Goal: Transaction & Acquisition: Purchase product/service

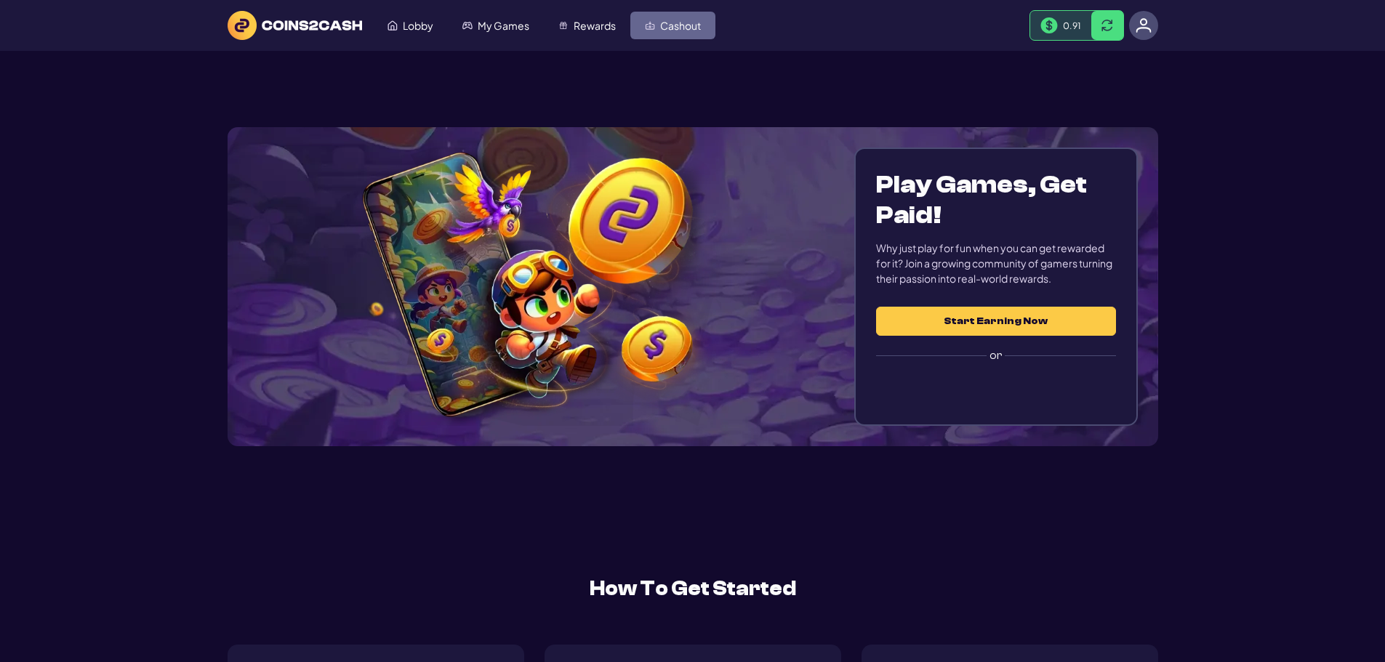
click at [641, 33] on link "Cashout" at bounding box center [672, 26] width 85 height 28
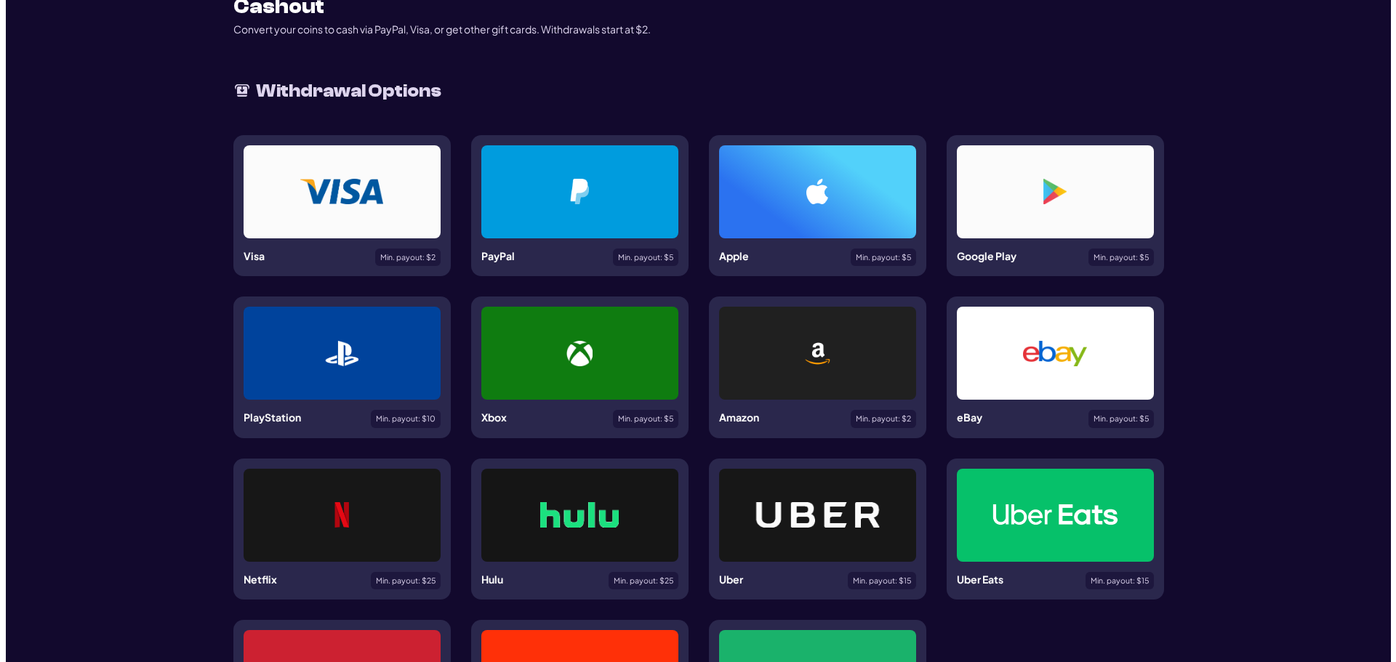
scroll to position [73, 0]
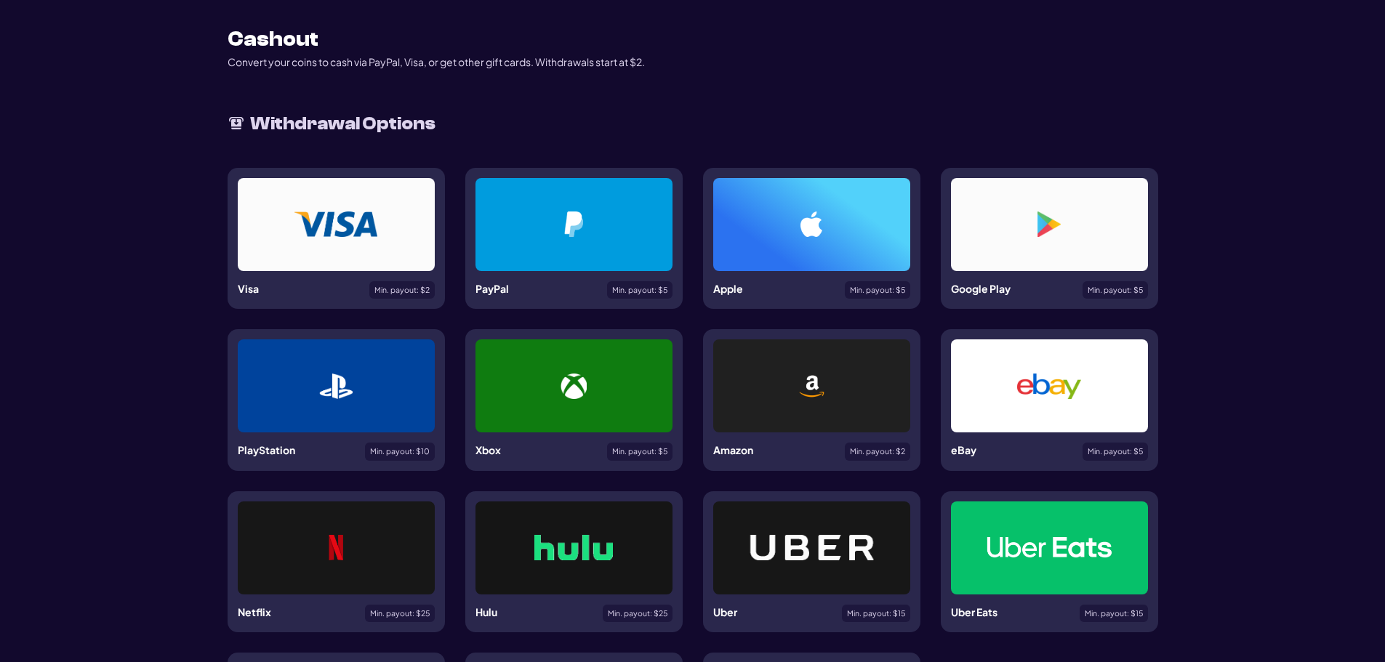
click at [353, 201] on div at bounding box center [336, 224] width 197 height 93
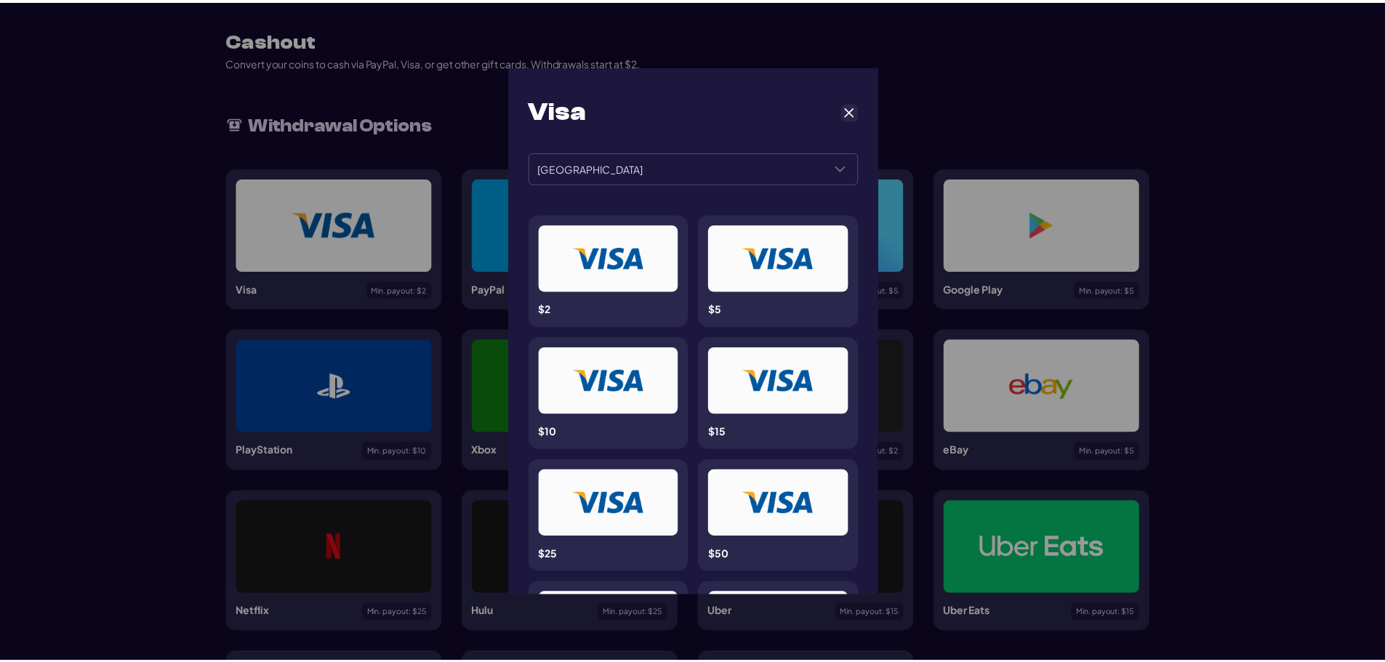
scroll to position [0, 0]
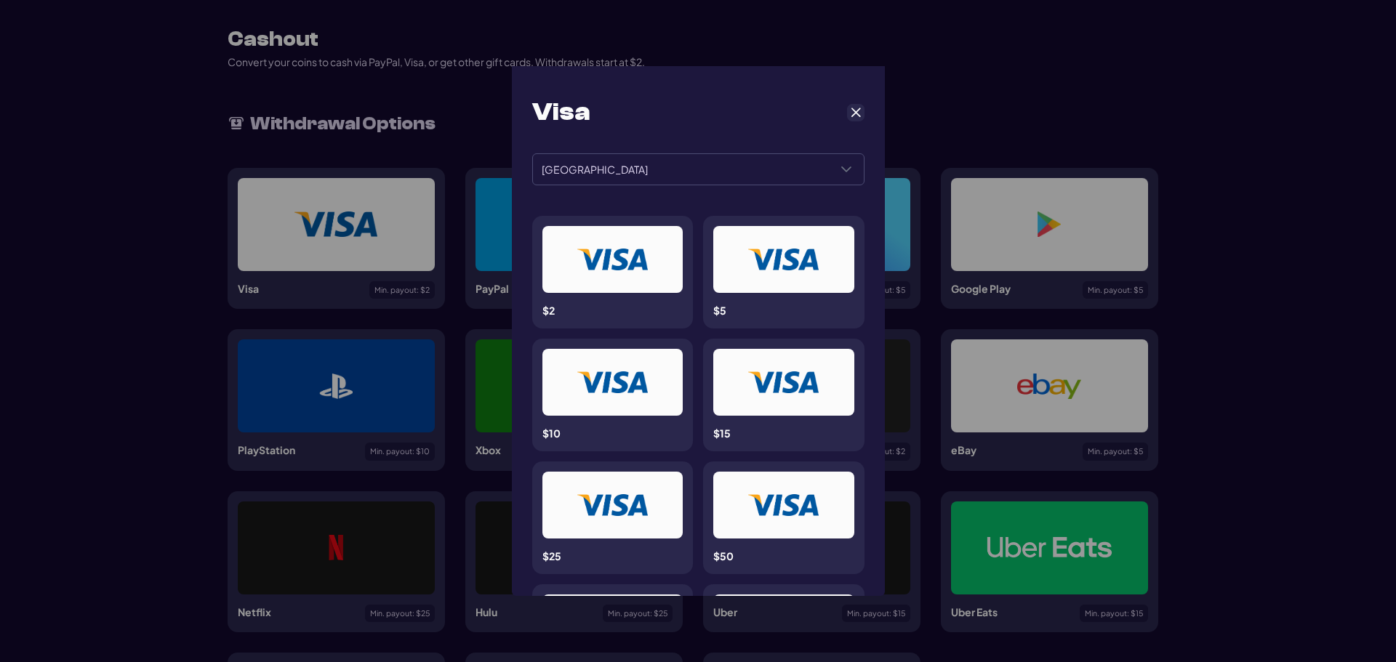
click at [873, 106] on div "Visa ******* ******* [GEOGRAPHIC_DATA] $2 $5 $10 $15 $25 $50 $75 $100 $125 $150…" at bounding box center [698, 331] width 373 height 530
click at [849, 108] on span "Cancel" at bounding box center [855, 112] width 13 height 13
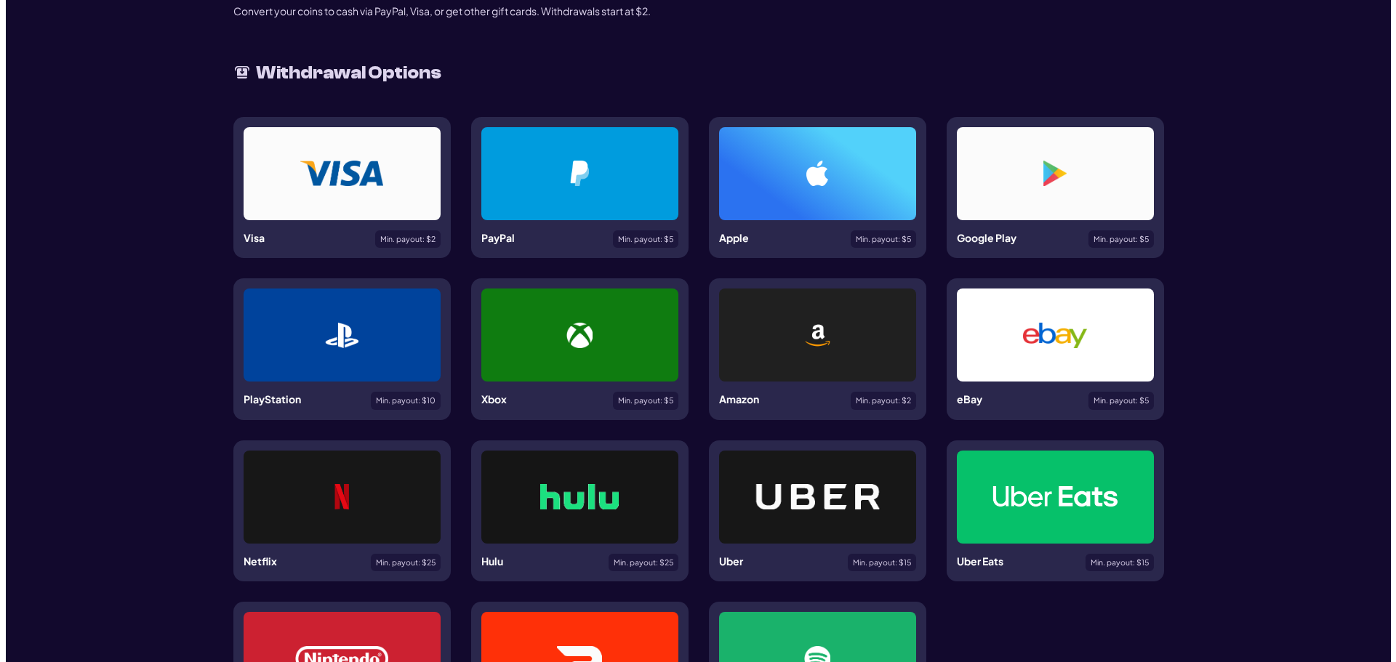
scroll to position [218, 0]
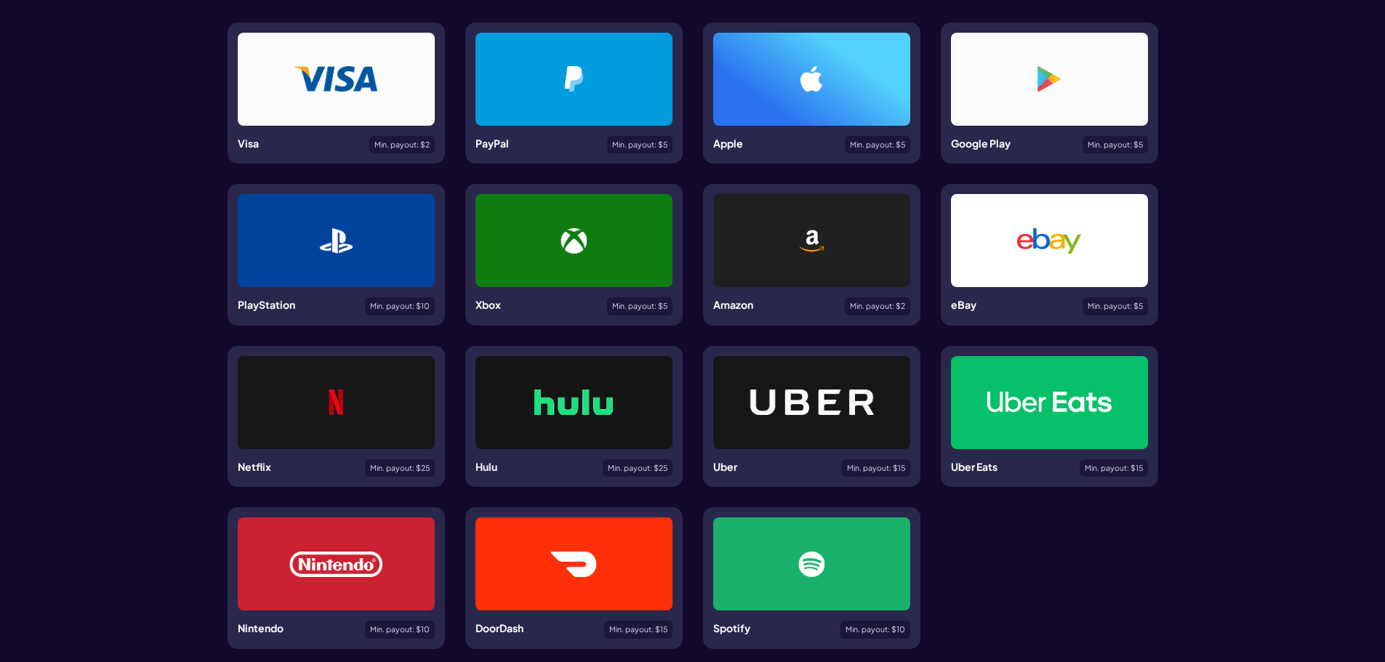
click at [801, 236] on img at bounding box center [810, 240] width 25 height 25
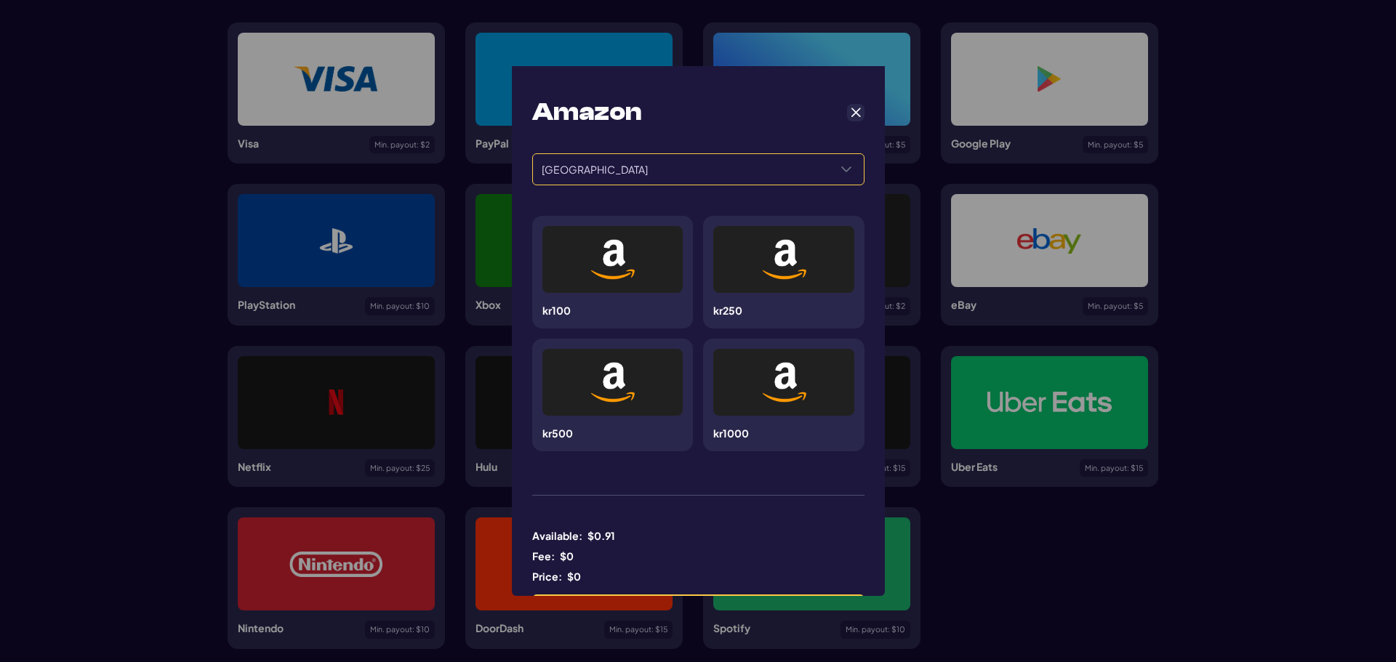
click at [601, 180] on span "[GEOGRAPHIC_DATA]" at bounding box center [681, 169] width 296 height 31
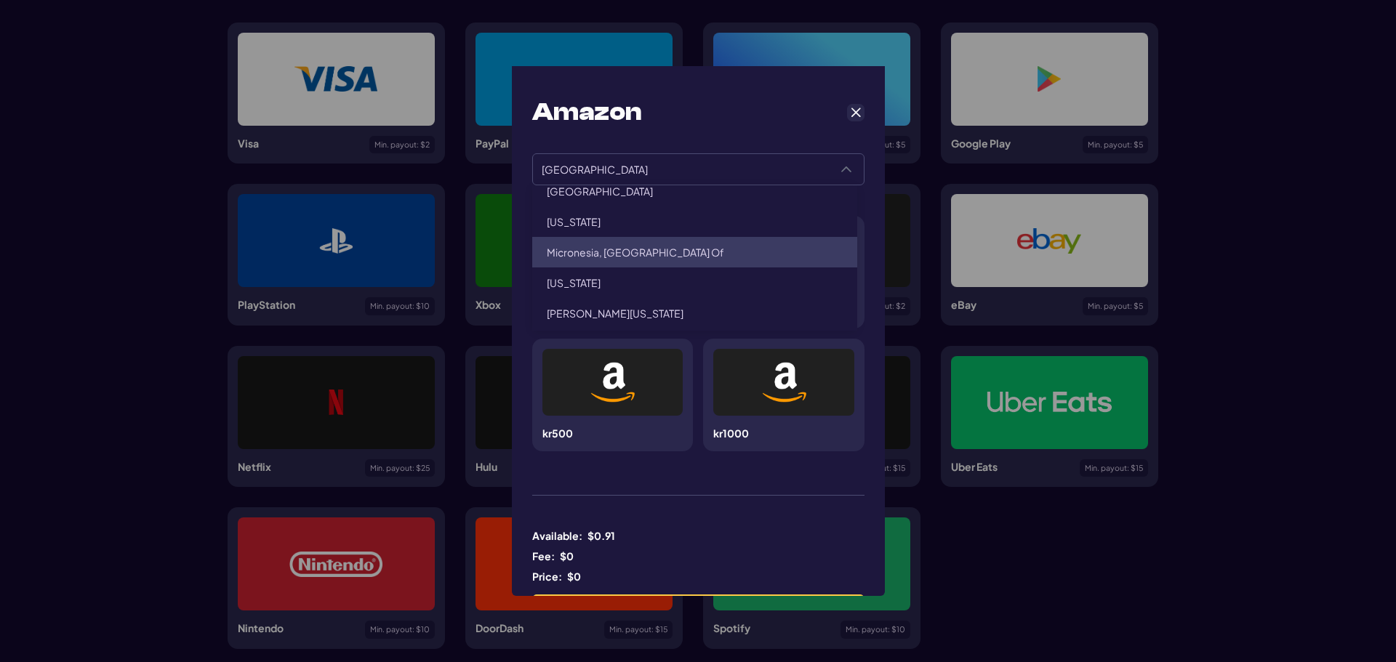
scroll to position [0, 0]
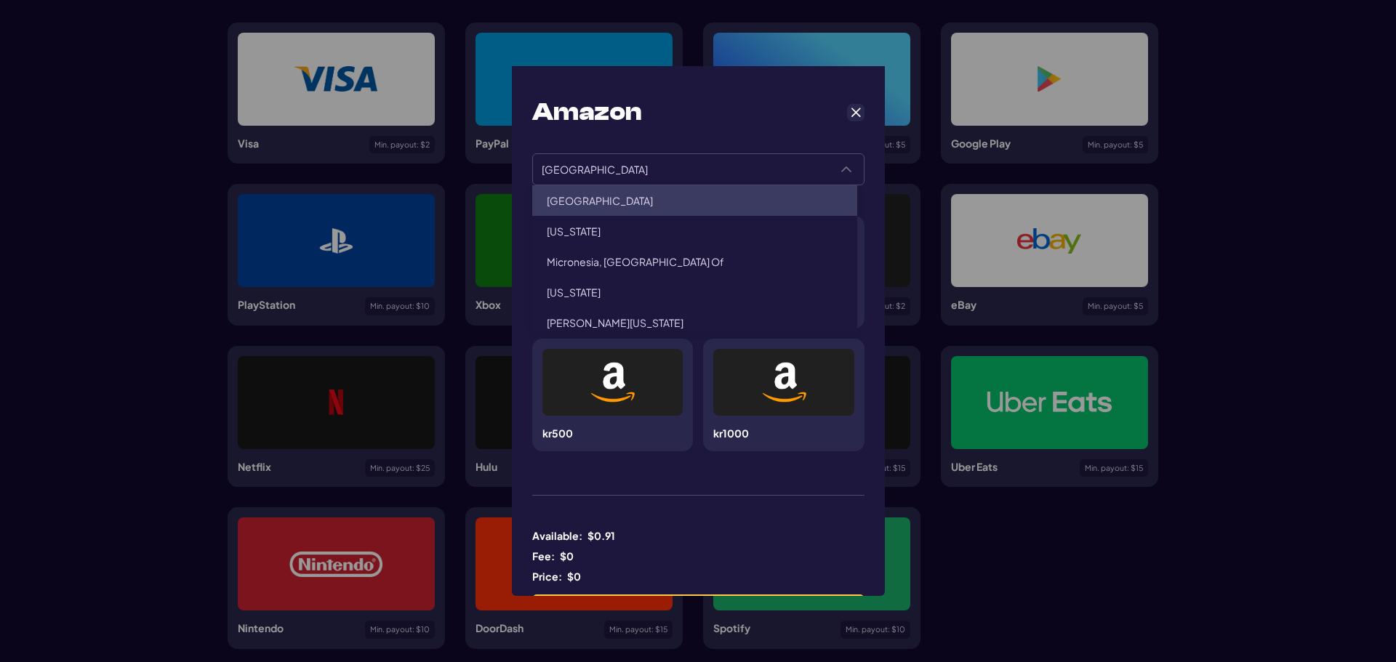
click at [576, 208] on li "[GEOGRAPHIC_DATA]" at bounding box center [694, 200] width 325 height 31
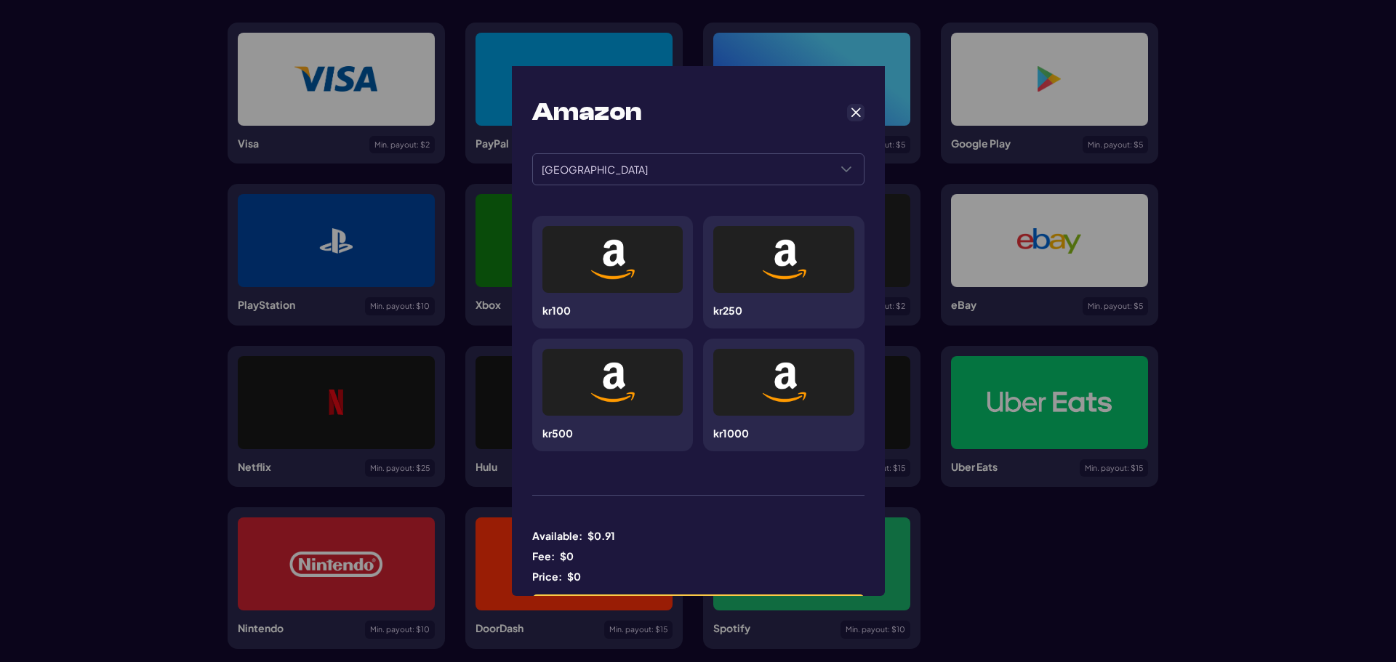
click at [727, 394] on div at bounding box center [783, 382] width 141 height 67
click at [1279, 508] on div "Amazon ****** ****** [GEOGRAPHIC_DATA] kr100 kr250 kr500 kr1000 Available: $ 0.…" at bounding box center [698, 331] width 1396 height 662
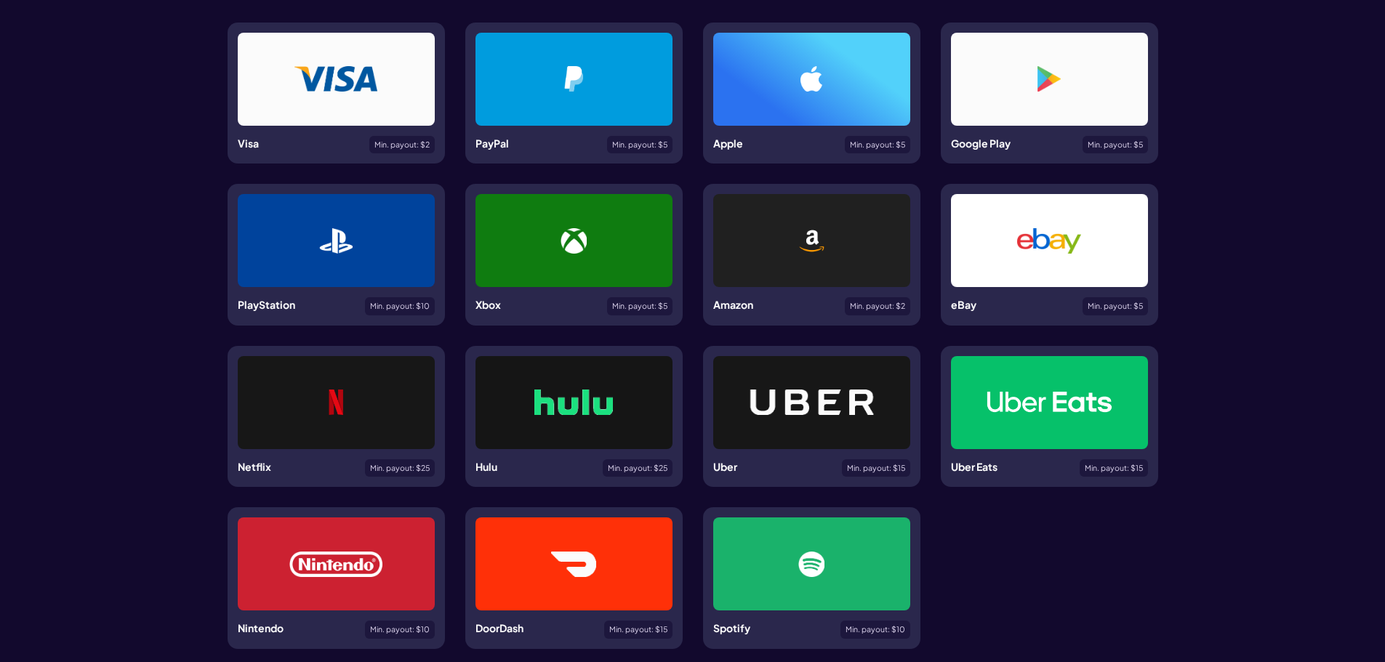
click at [848, 277] on div at bounding box center [811, 240] width 197 height 93
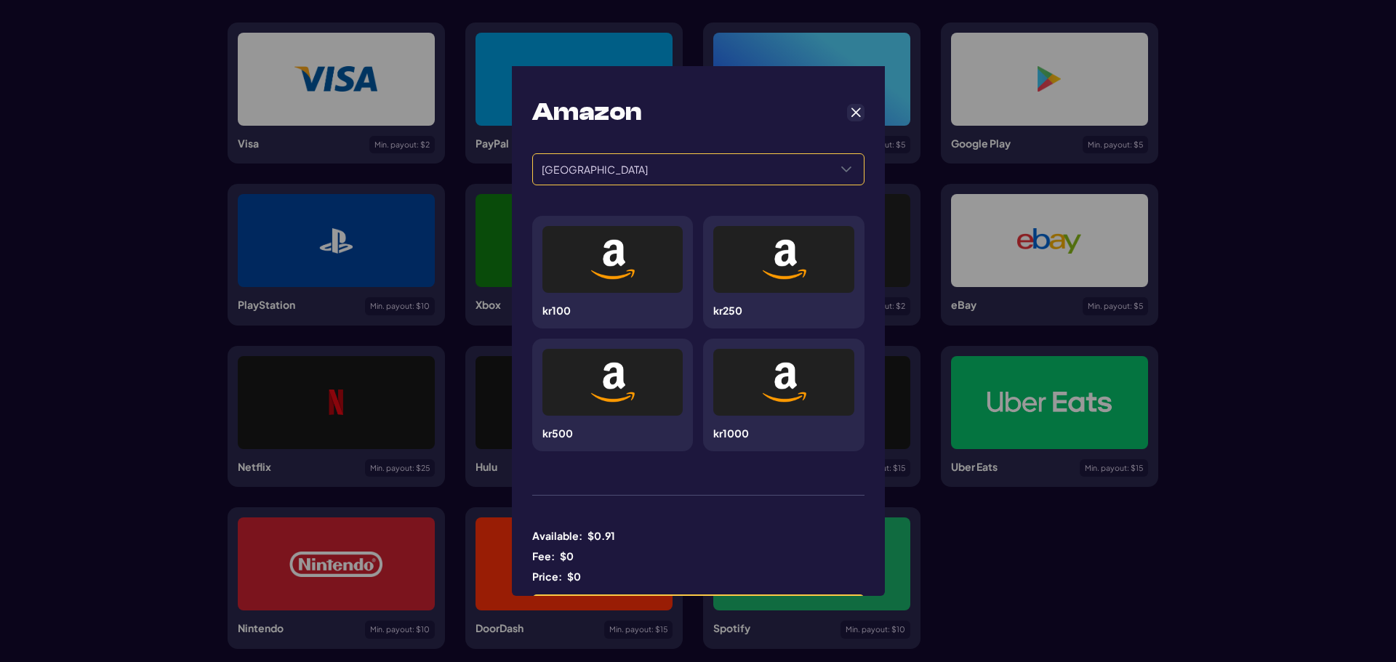
click at [603, 166] on span "[GEOGRAPHIC_DATA]" at bounding box center [681, 169] width 296 height 31
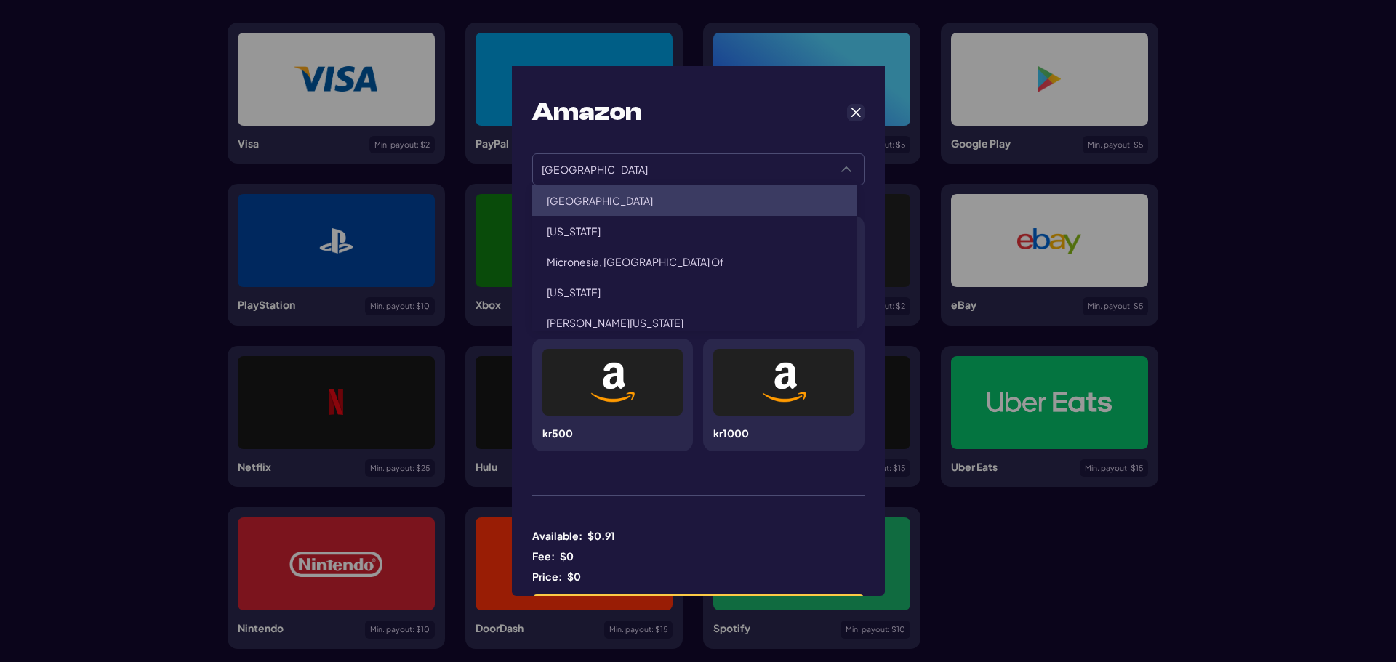
click at [600, 206] on li "[GEOGRAPHIC_DATA]" at bounding box center [694, 200] width 325 height 31
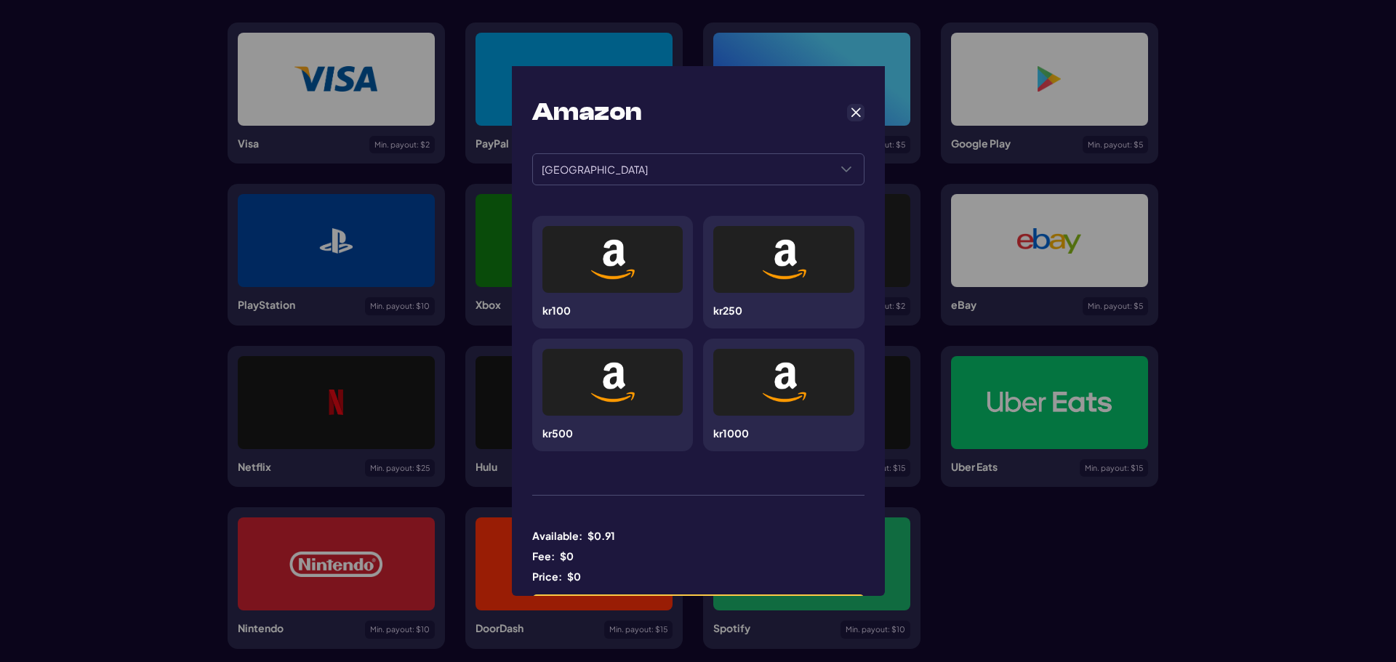
click at [746, 466] on div "Amazon ****** ****** Sweden kr100 kr250 kr500 kr1000 Available: $ 0.91 Fee: $ 0…" at bounding box center [698, 361] width 353 height 571
click at [748, 401] on div at bounding box center [783, 382] width 71 height 47
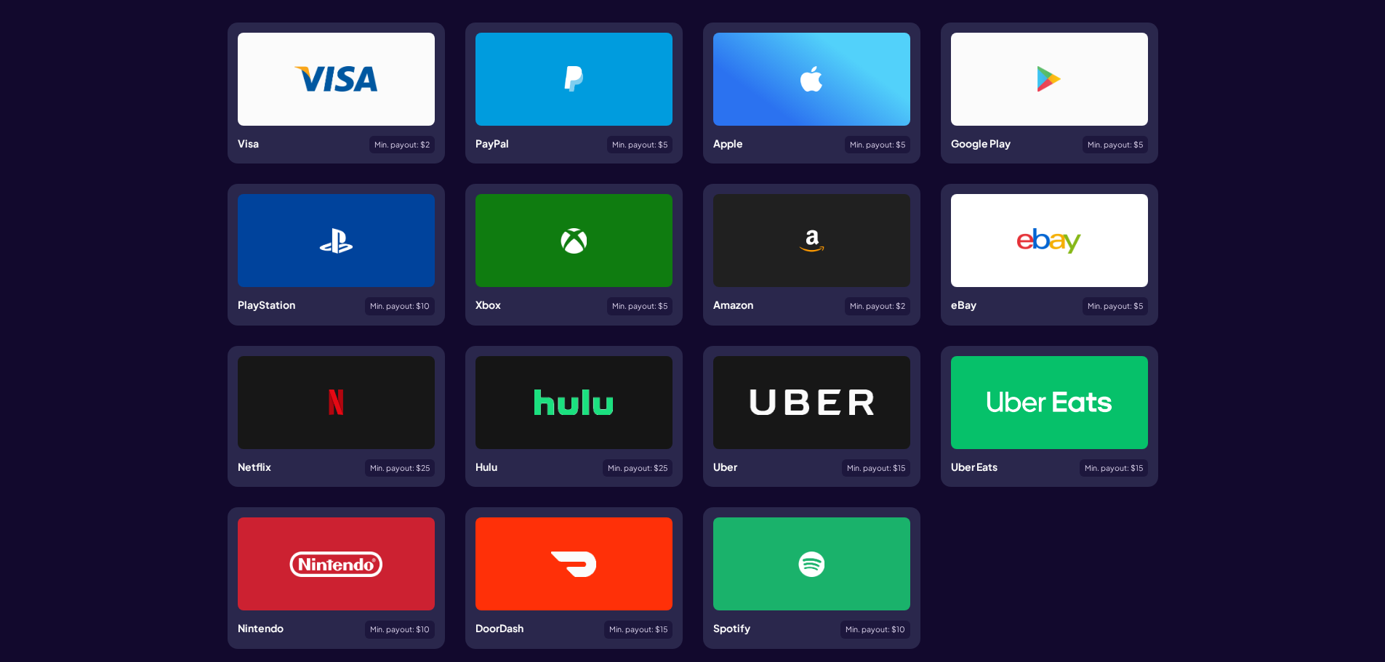
click at [859, 275] on div at bounding box center [811, 240] width 197 height 93
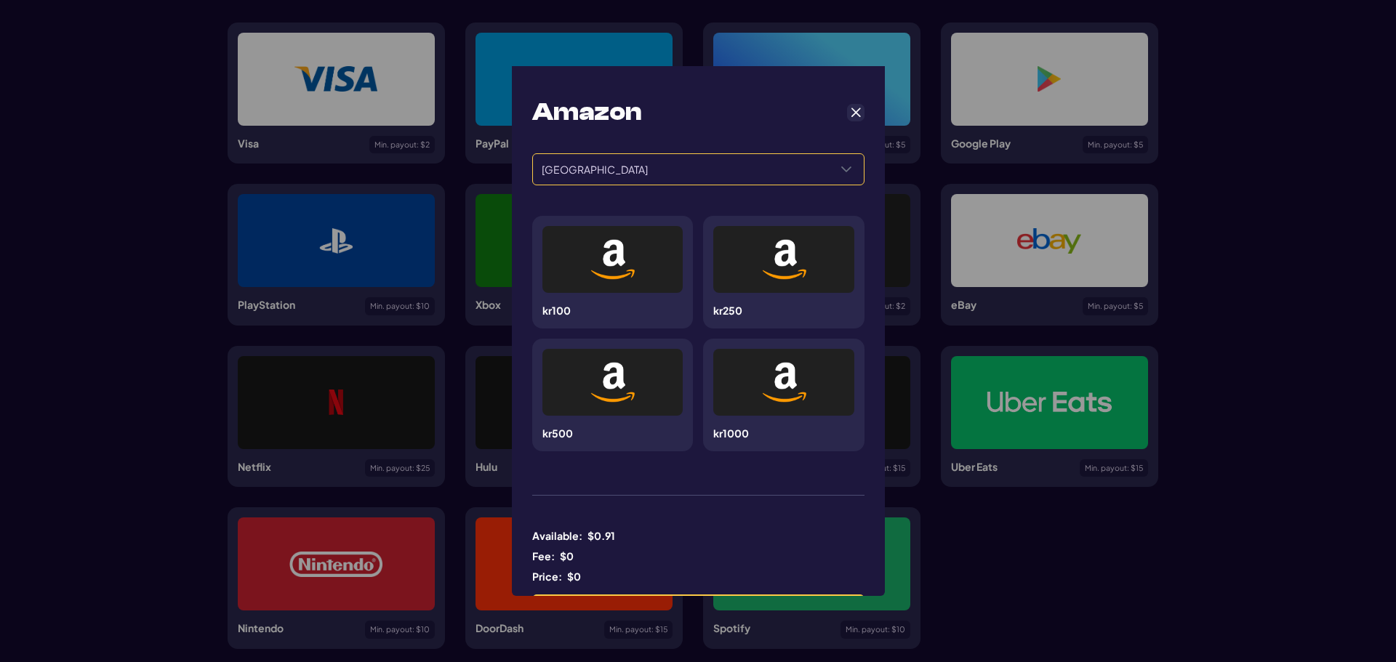
click at [648, 181] on span "[GEOGRAPHIC_DATA]" at bounding box center [681, 169] width 296 height 31
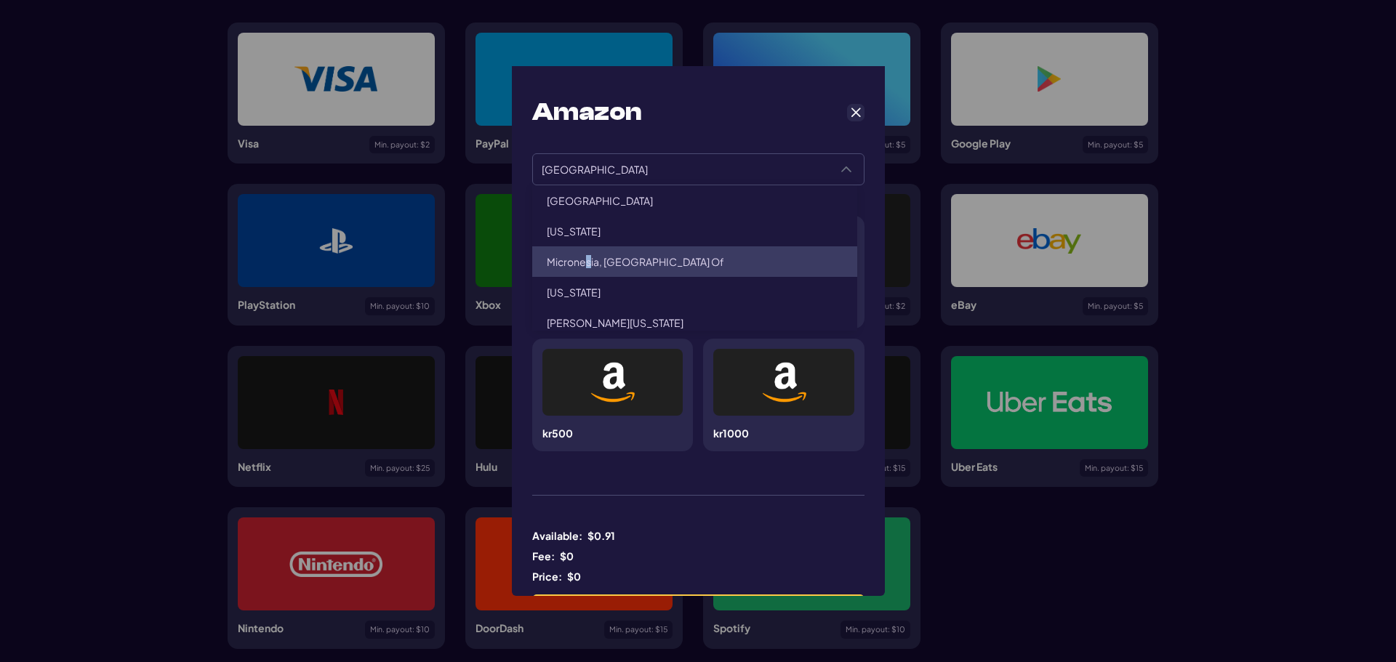
click at [589, 256] on span "Micronesia, [GEOGRAPHIC_DATA] Of" at bounding box center [635, 261] width 177 height 13
type input "**********"
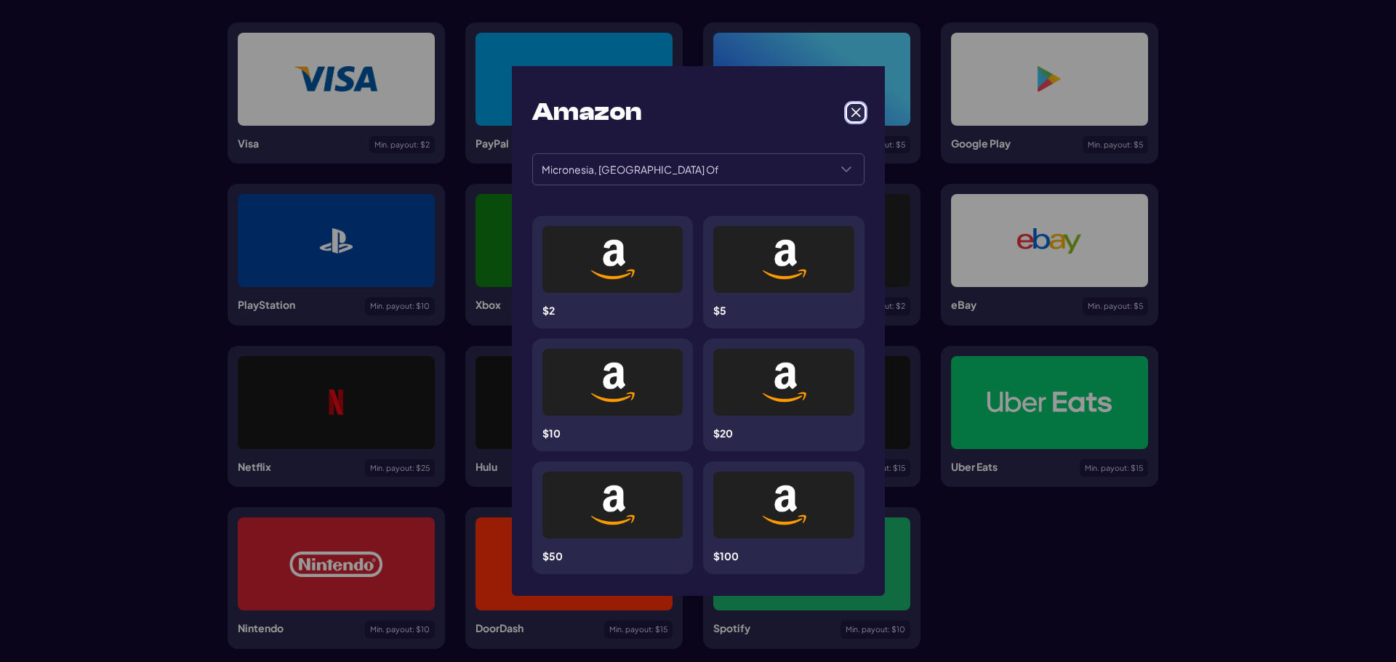
click at [849, 116] on span "Cancel" at bounding box center [855, 112] width 13 height 13
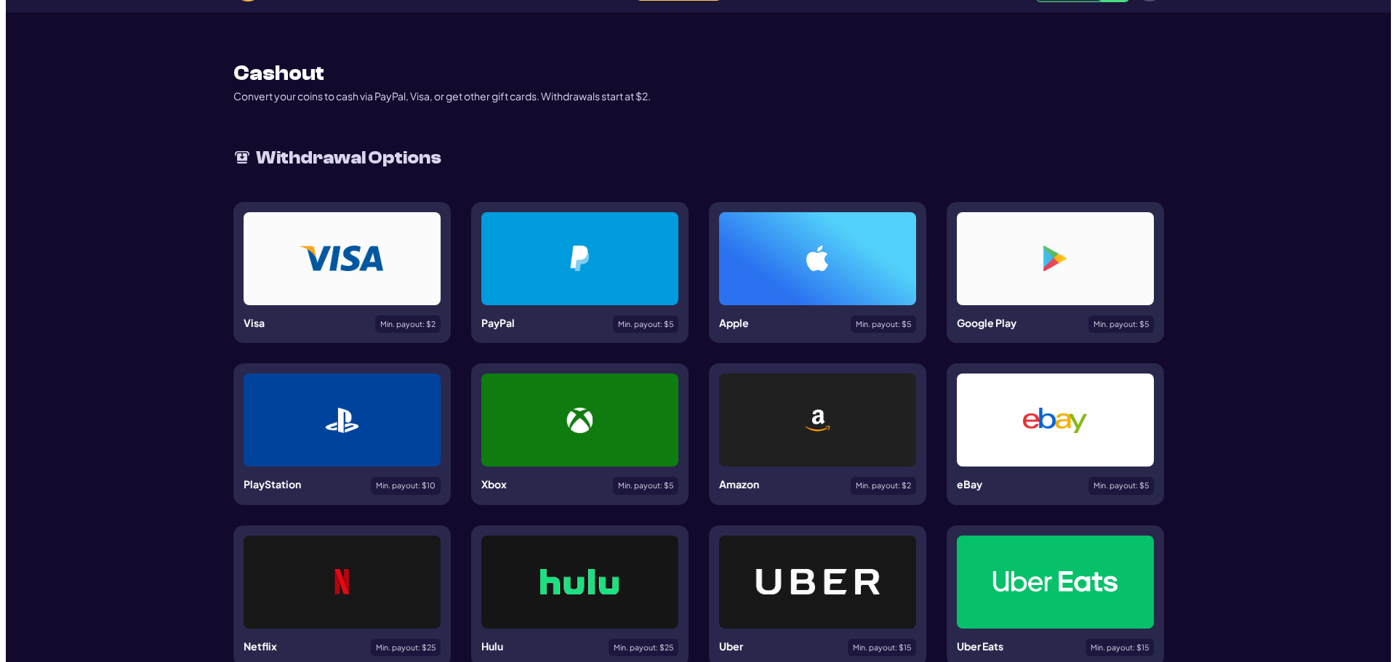
scroll to position [73, 0]
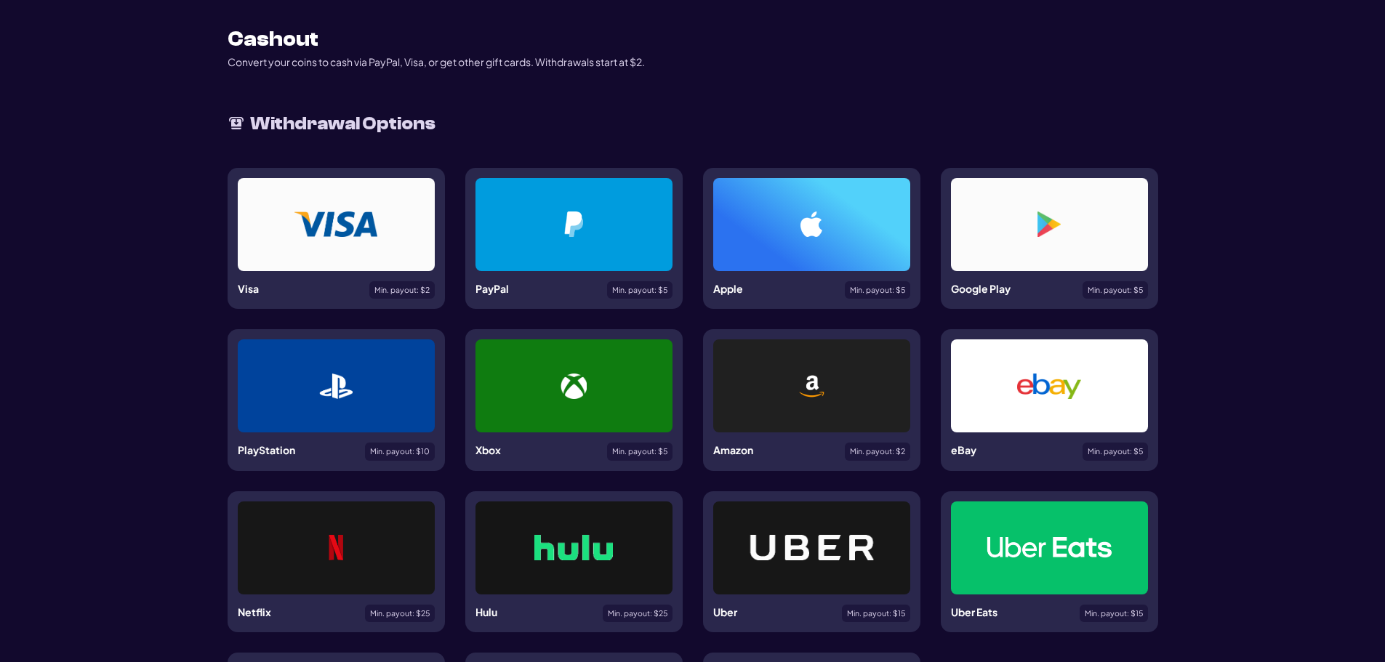
click at [558, 213] on div at bounding box center [573, 224] width 127 height 25
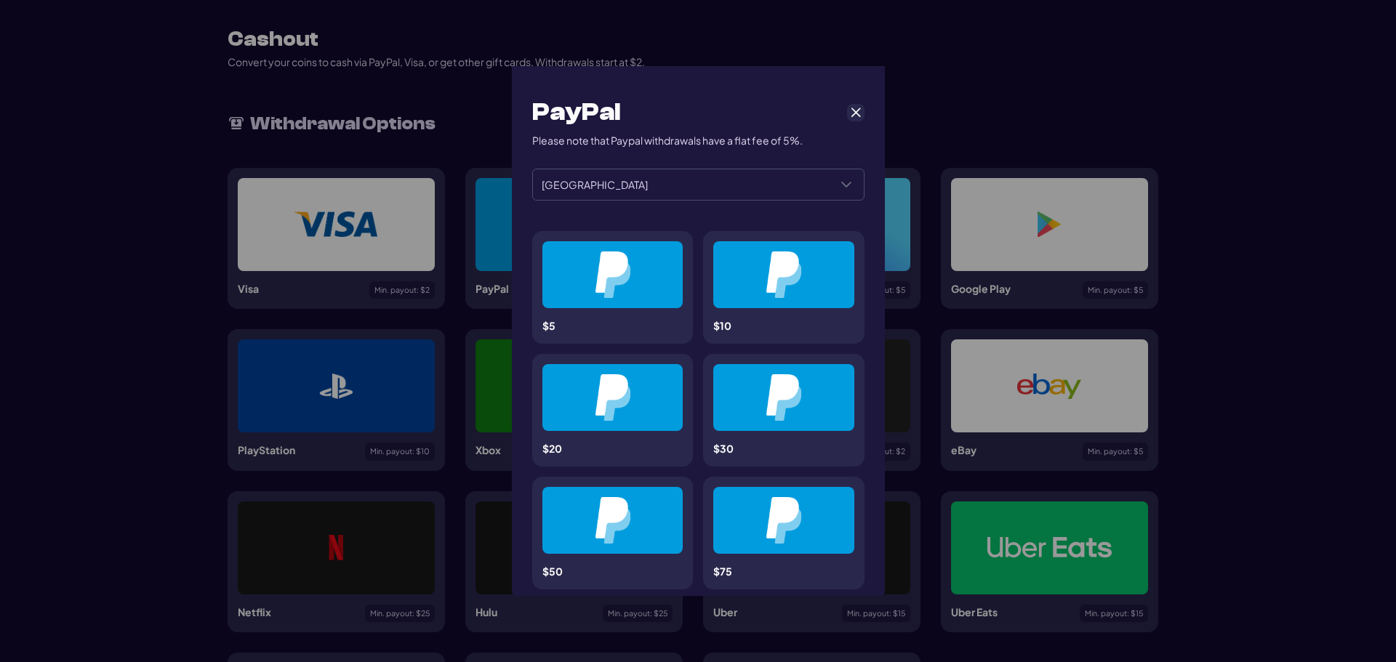
click at [632, 202] on div "**********" at bounding box center [698, 492] width 353 height 832
click at [632, 191] on span "[GEOGRAPHIC_DATA]" at bounding box center [681, 184] width 296 height 31
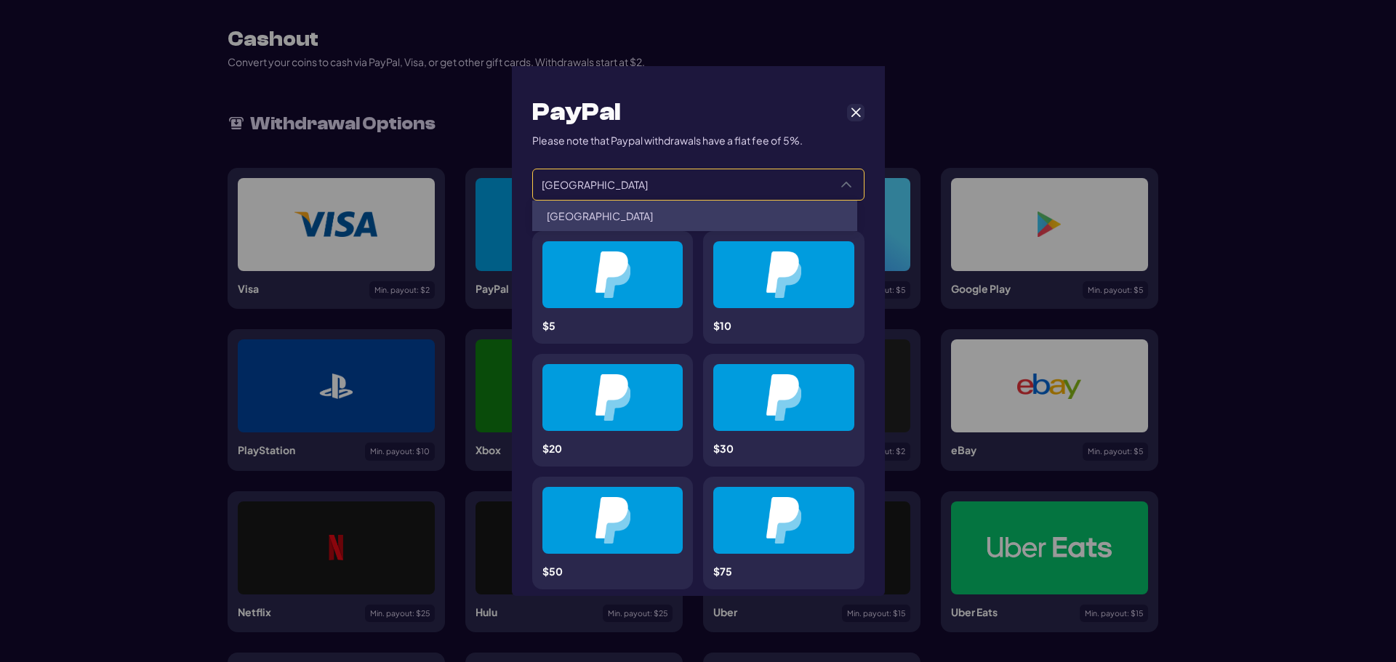
click at [632, 190] on span "[GEOGRAPHIC_DATA]" at bounding box center [681, 184] width 296 height 31
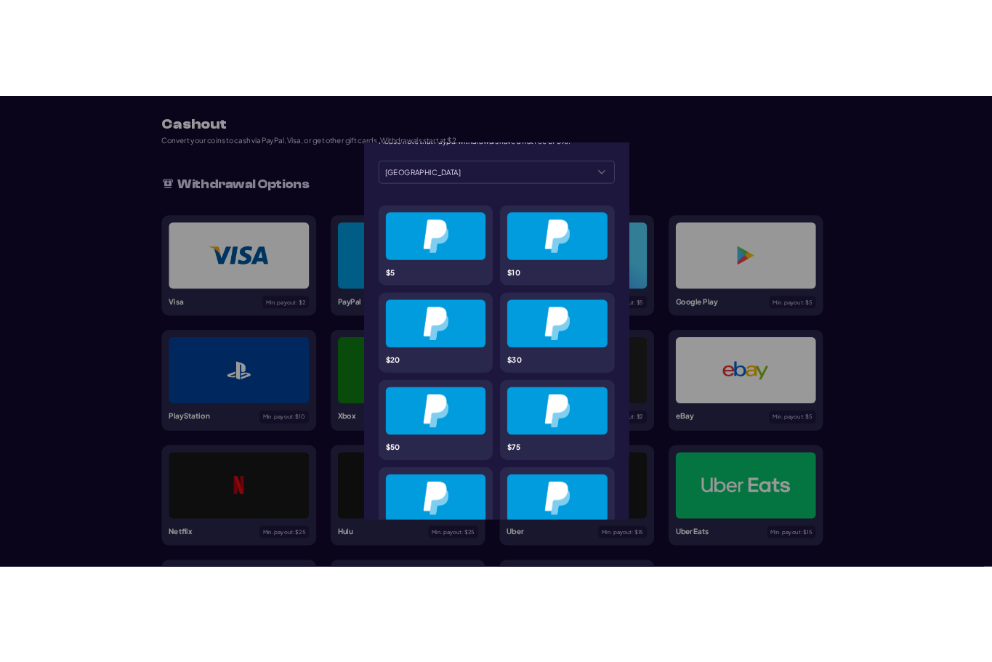
scroll to position [0, 0]
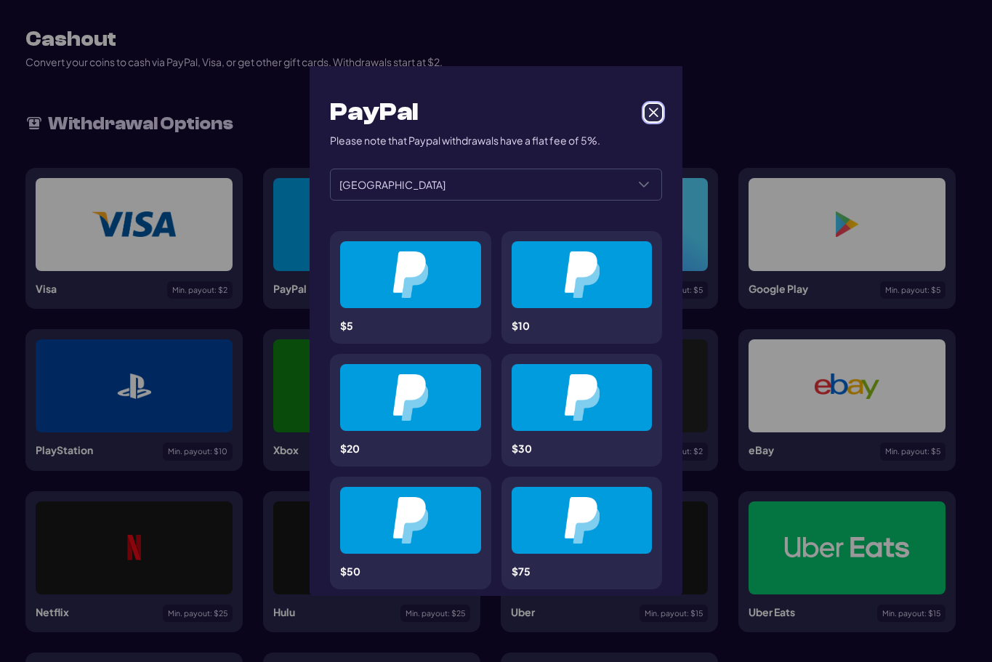
click at [645, 106] on button "Cancel" at bounding box center [653, 112] width 17 height 17
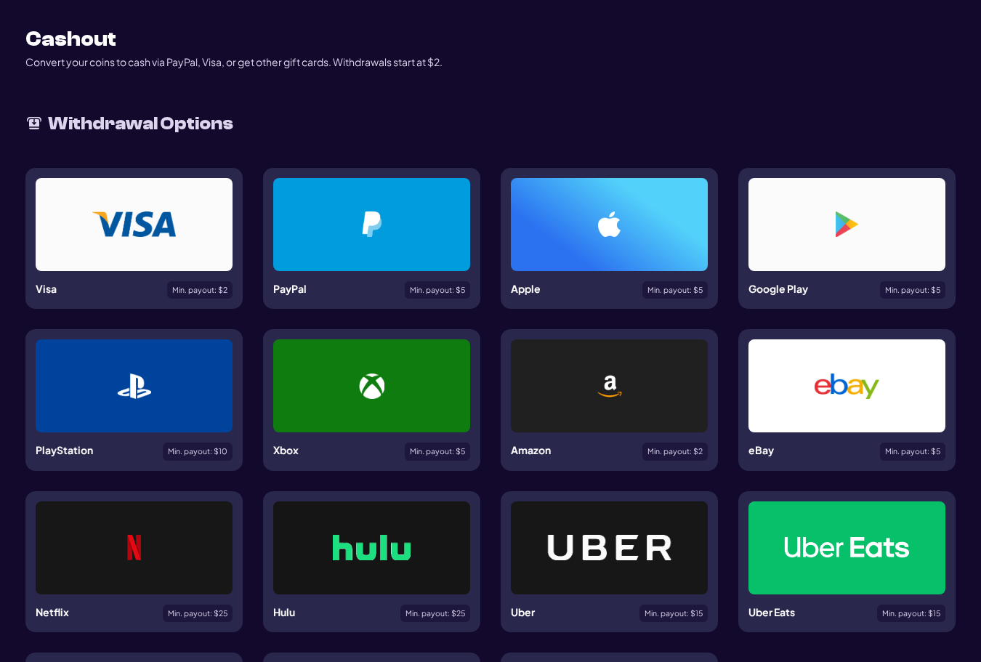
click at [166, 224] on img at bounding box center [133, 224] width 83 height 25
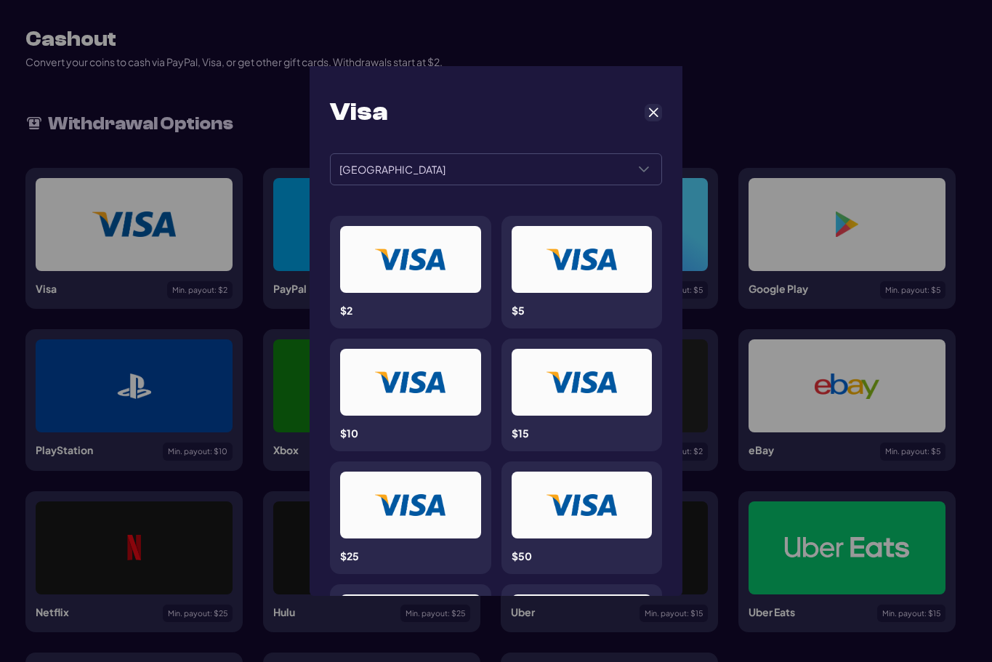
drag, startPoint x: 408, startPoint y: 259, endPoint x: 417, endPoint y: 249, distance: 12.9
click at [647, 114] on span "Cancel" at bounding box center [653, 112] width 13 height 13
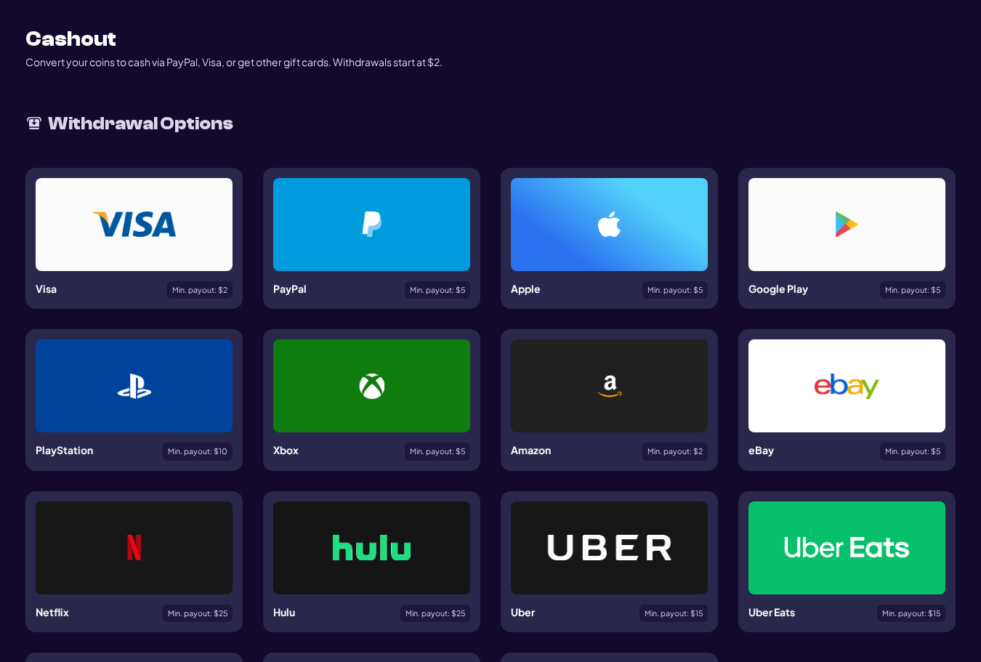
drag, startPoint x: 123, startPoint y: 246, endPoint x: 499, endPoint y: 206, distance: 378.0
click at [123, 246] on div at bounding box center [134, 224] width 197 height 93
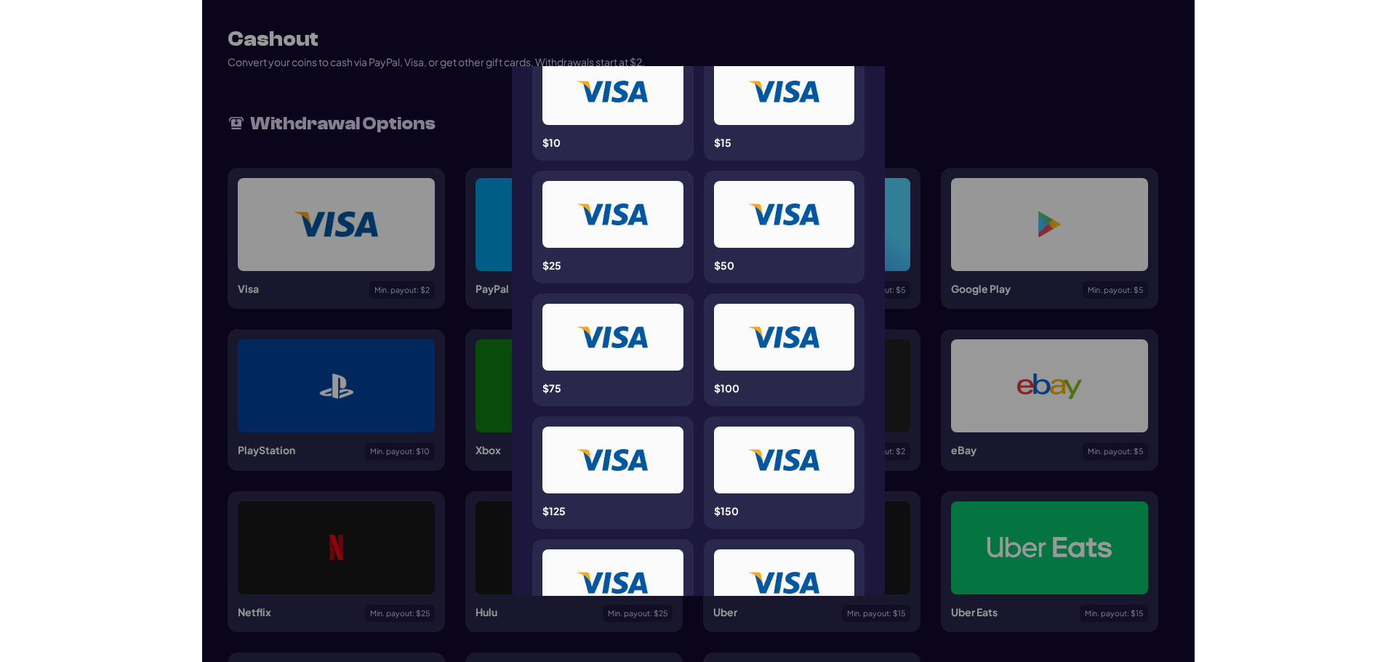
scroll to position [436, 0]
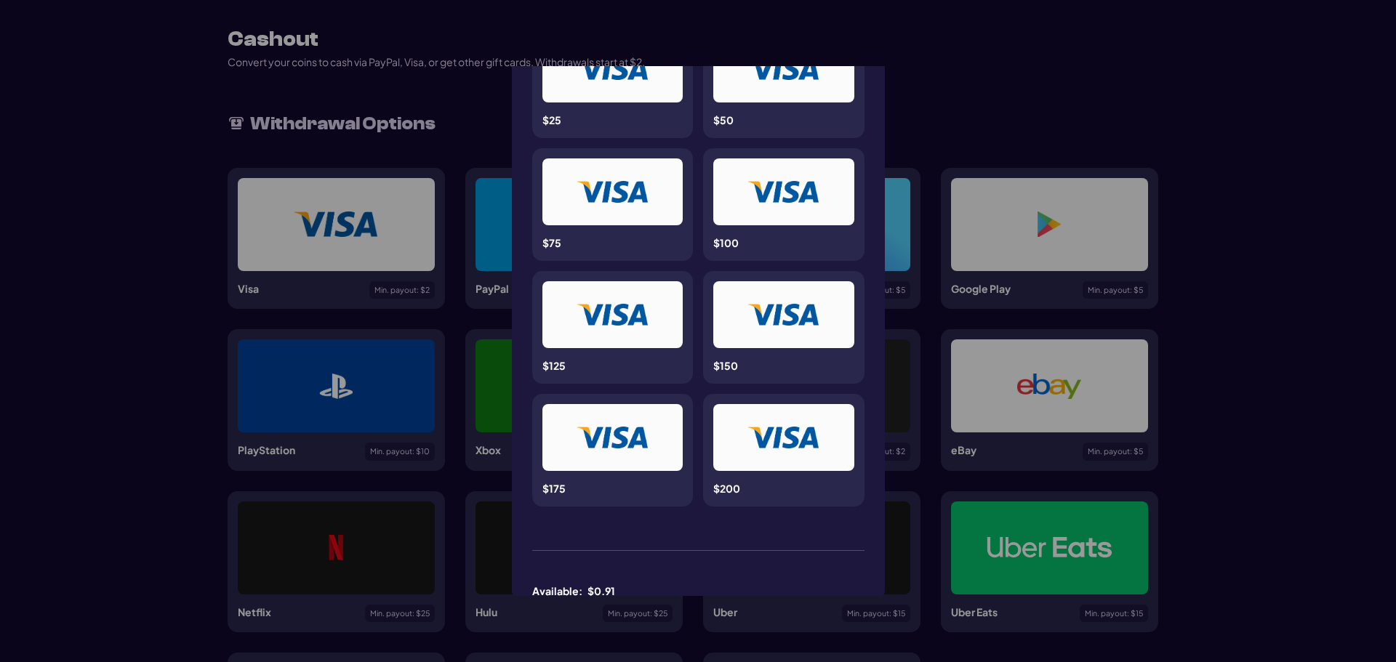
drag, startPoint x: 1005, startPoint y: 83, endPoint x: 1013, endPoint y: 85, distance: 7.6
click at [1012, 85] on div "Visa ******* ******* [GEOGRAPHIC_DATA] $2 $5 $10 $15 $25 $50 $75 $100 $125 $150…" at bounding box center [698, 331] width 1396 height 662
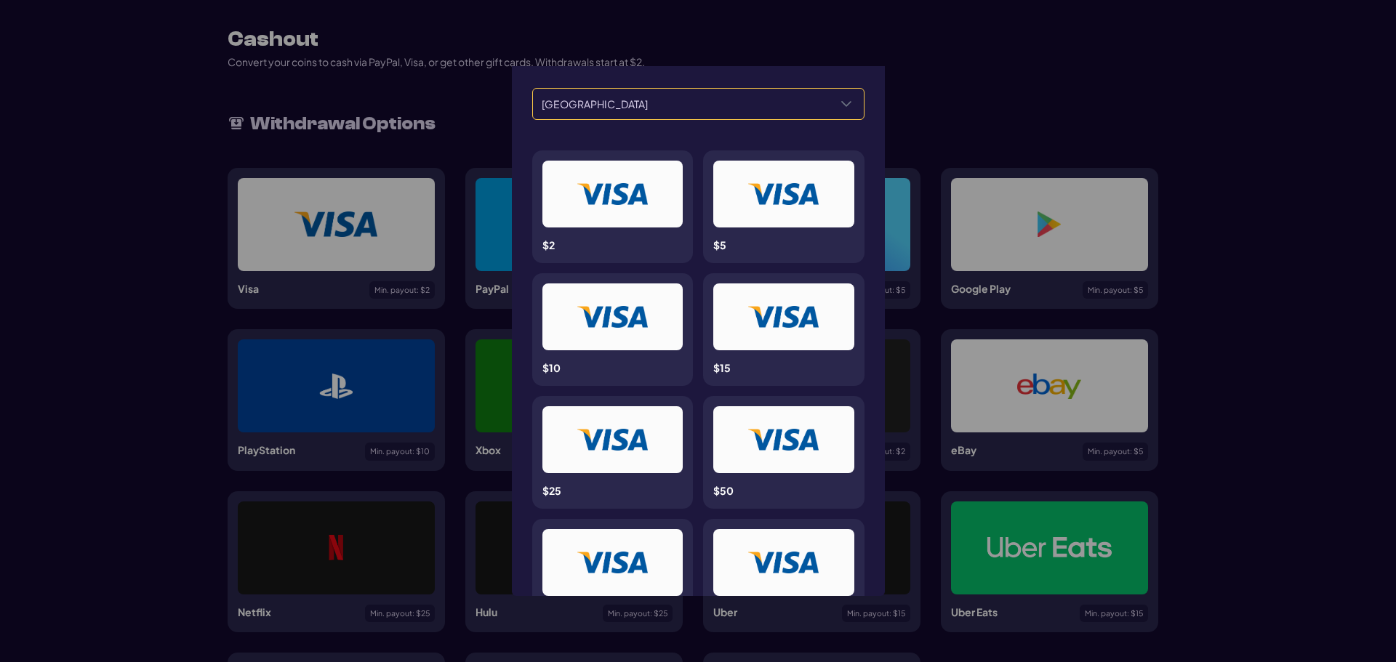
scroll to position [0, 0]
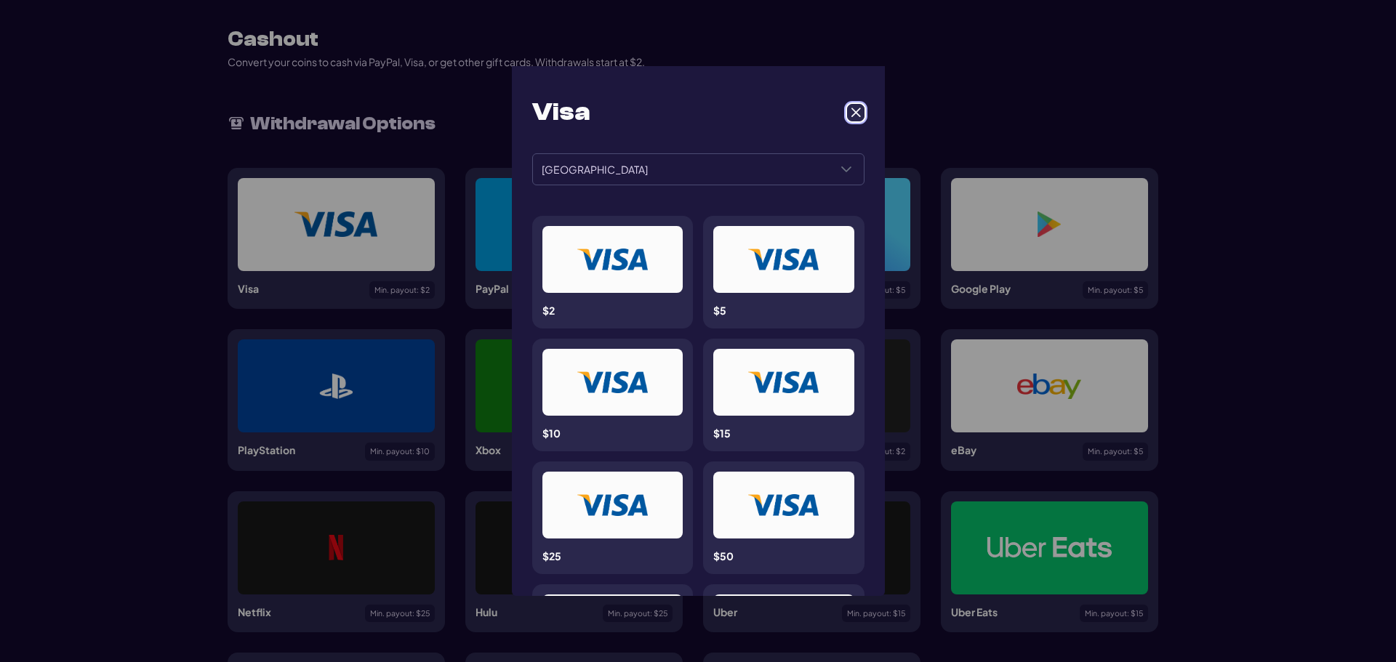
click at [853, 120] on button "Cancel" at bounding box center [855, 112] width 17 height 17
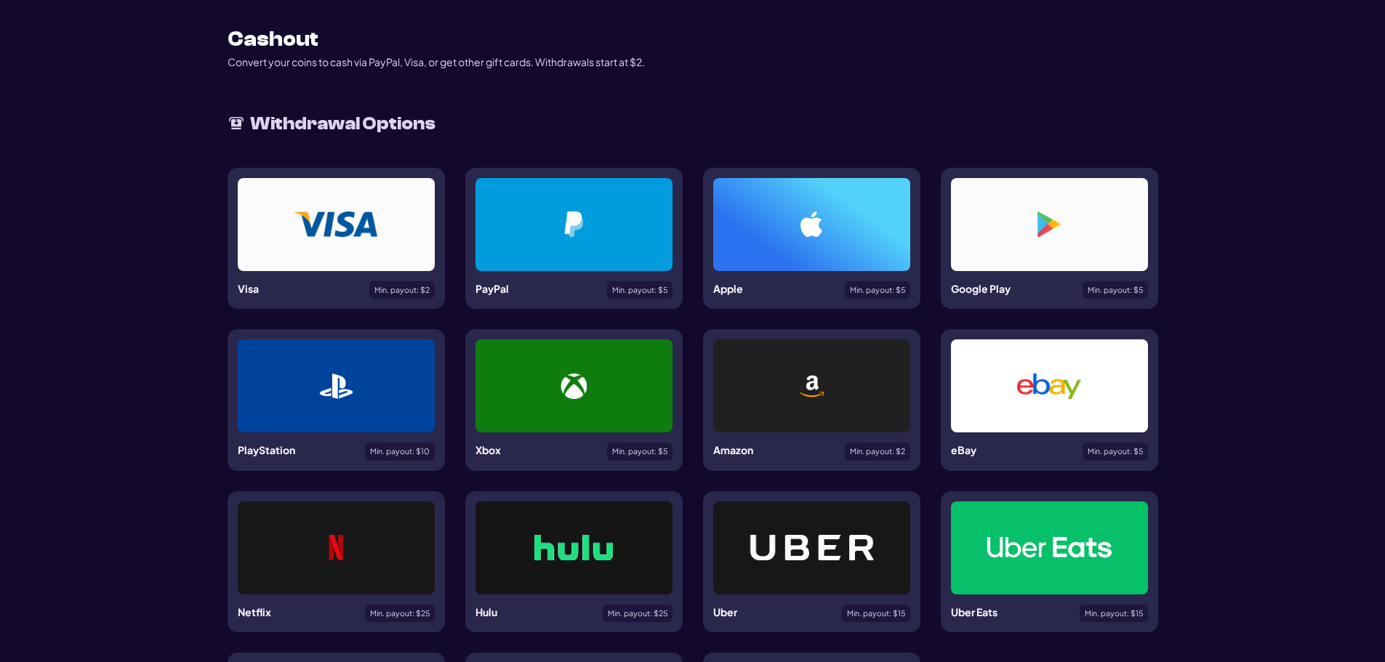
click at [994, 228] on div at bounding box center [1049, 224] width 127 height 25
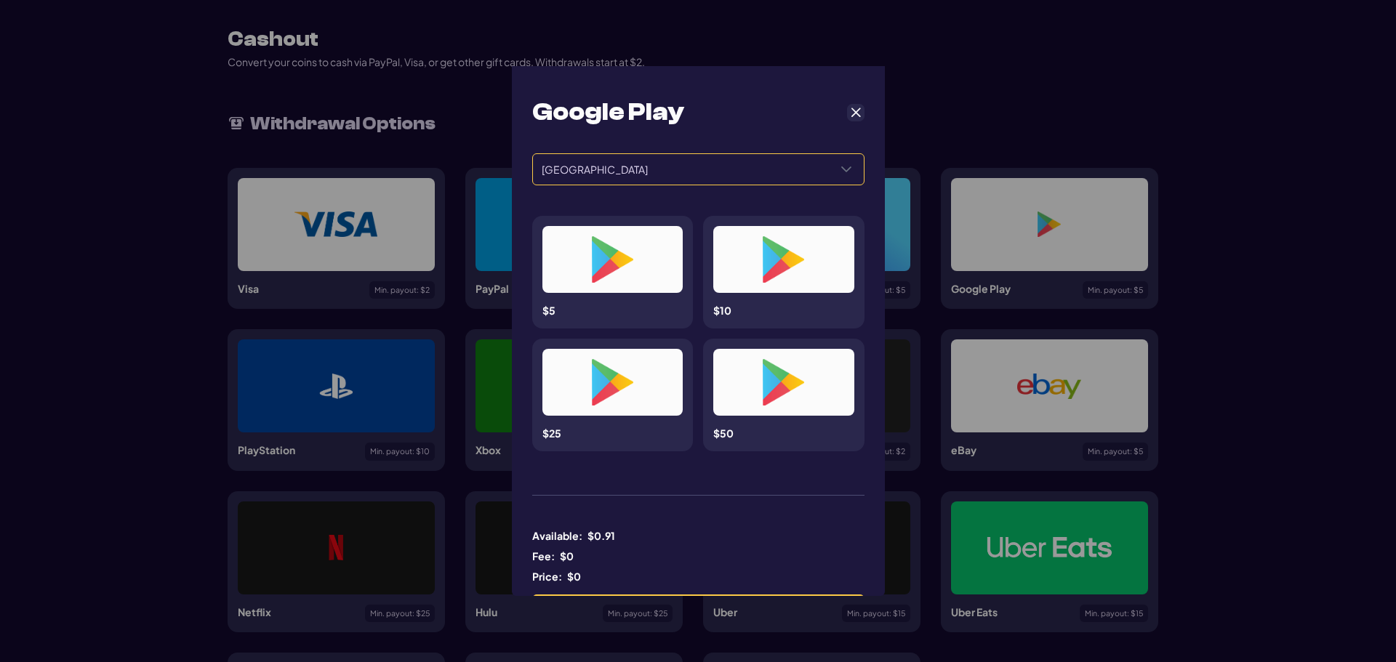
click at [641, 174] on span "[GEOGRAPHIC_DATA]" at bounding box center [681, 169] width 296 height 31
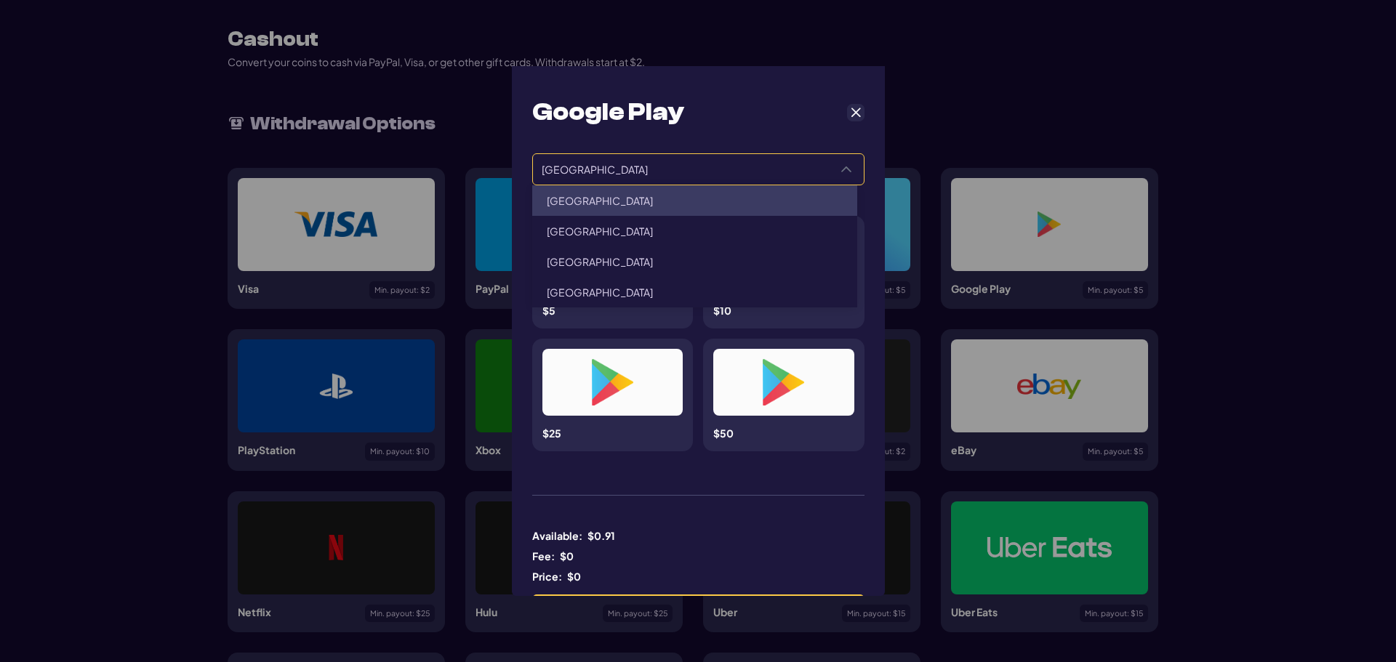
click at [643, 172] on span "[GEOGRAPHIC_DATA]" at bounding box center [681, 169] width 296 height 31
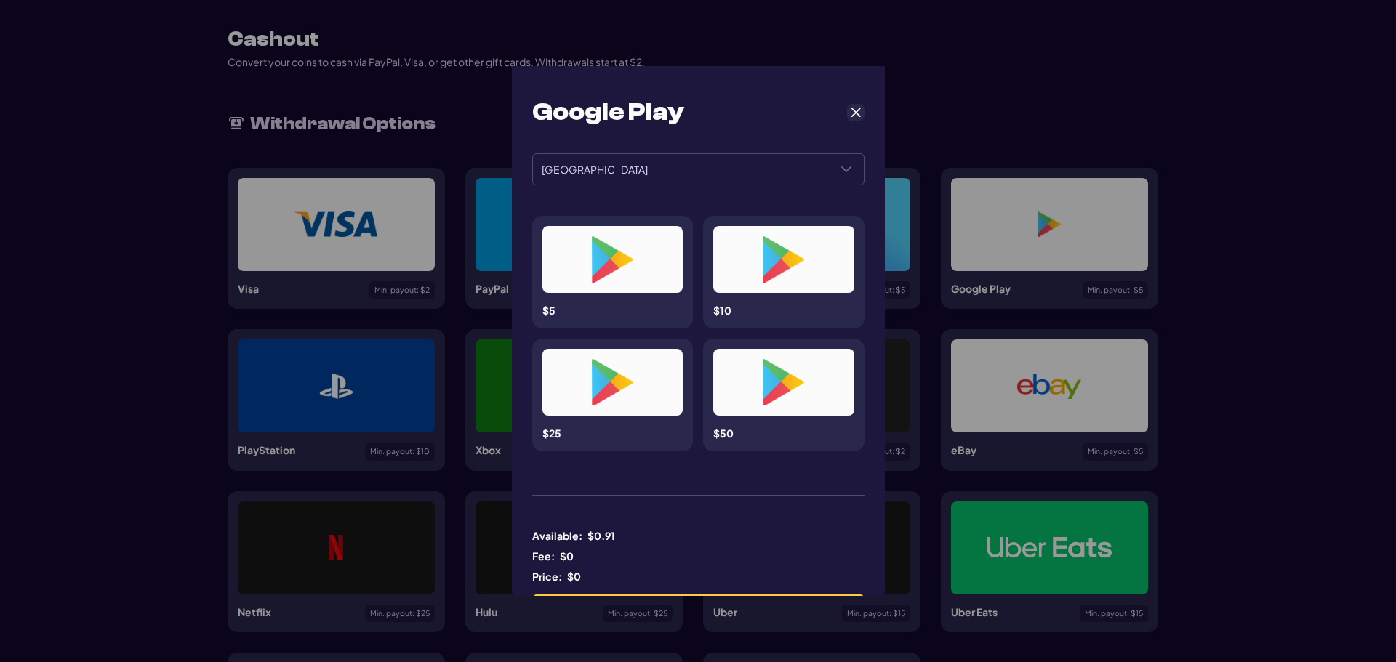
click at [839, 118] on div "Google Play" at bounding box center [698, 112] width 332 height 31
click at [849, 110] on span "Cancel" at bounding box center [855, 112] width 13 height 13
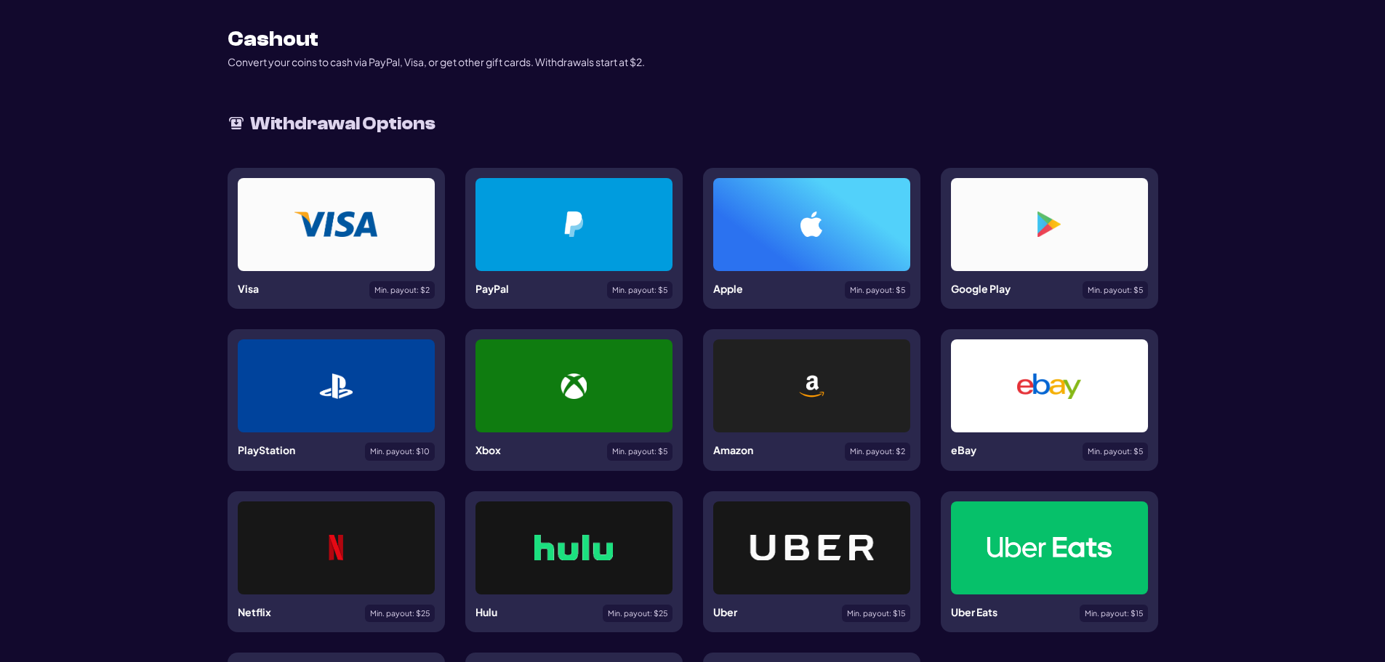
click at [1080, 265] on div at bounding box center [1049, 224] width 197 height 93
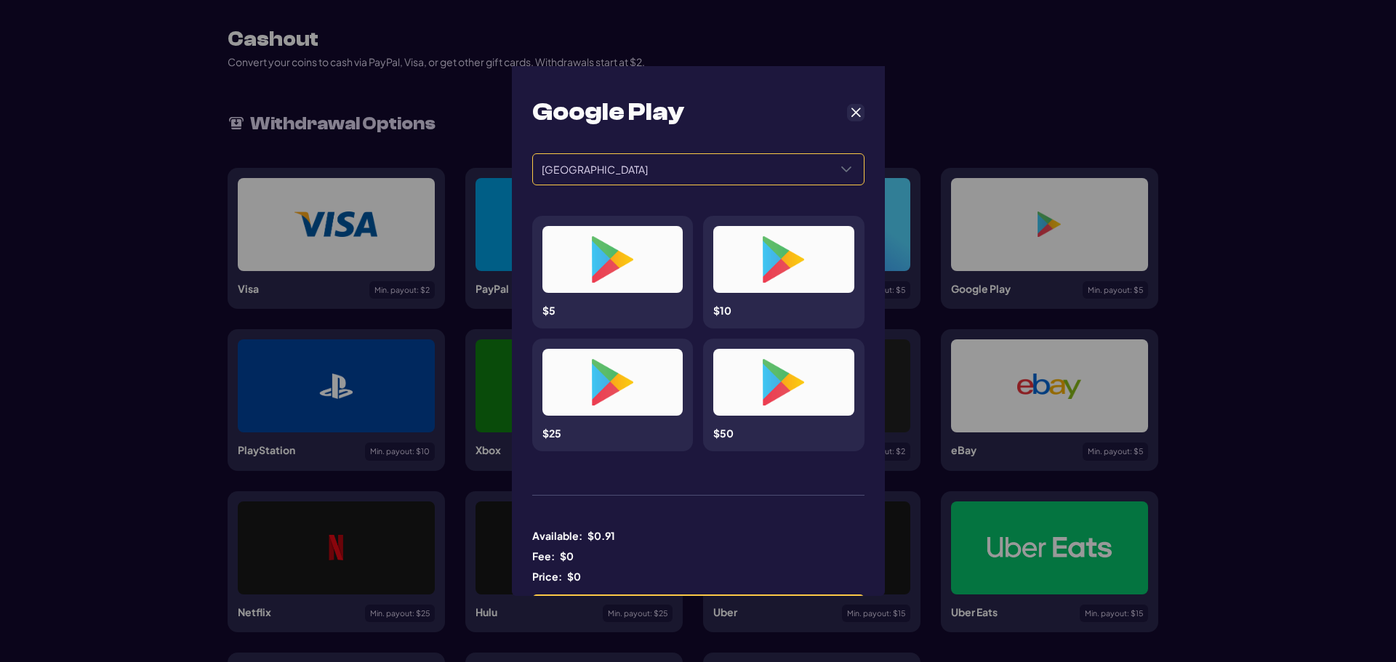
click at [586, 161] on span "[GEOGRAPHIC_DATA]" at bounding box center [681, 169] width 296 height 31
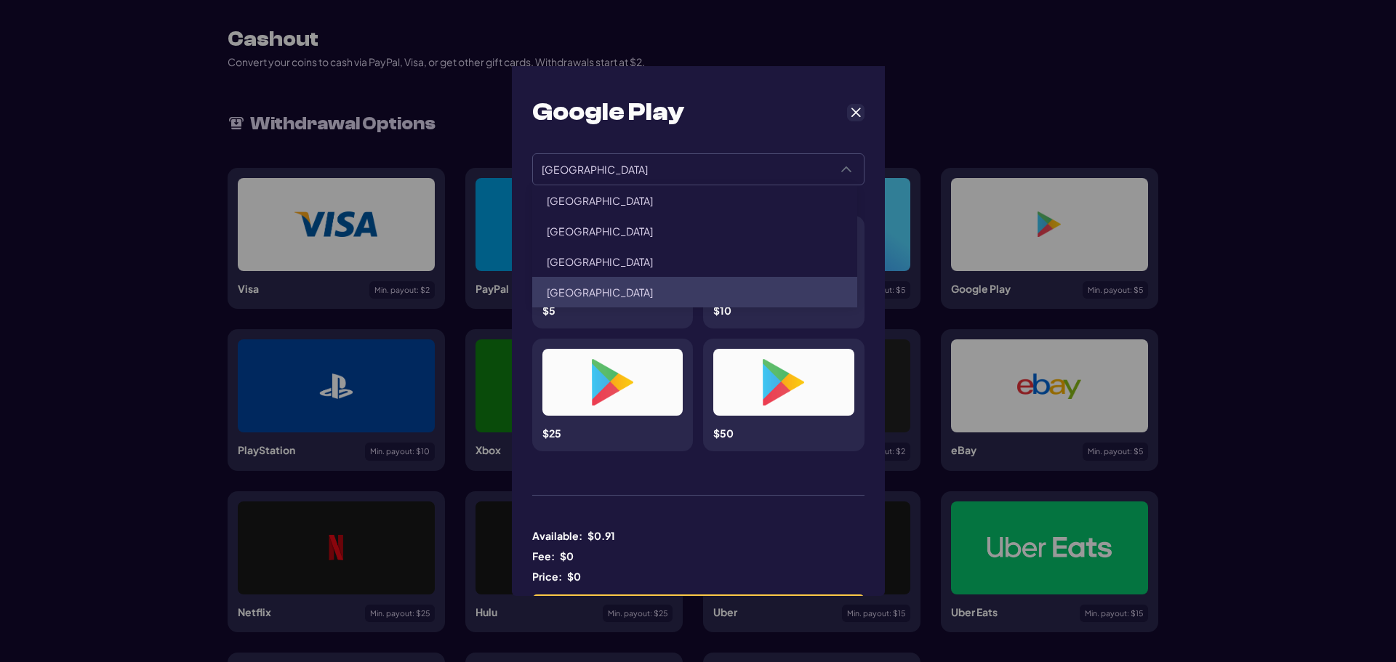
click at [607, 284] on li "[GEOGRAPHIC_DATA]" at bounding box center [694, 292] width 325 height 31
type input "**********"
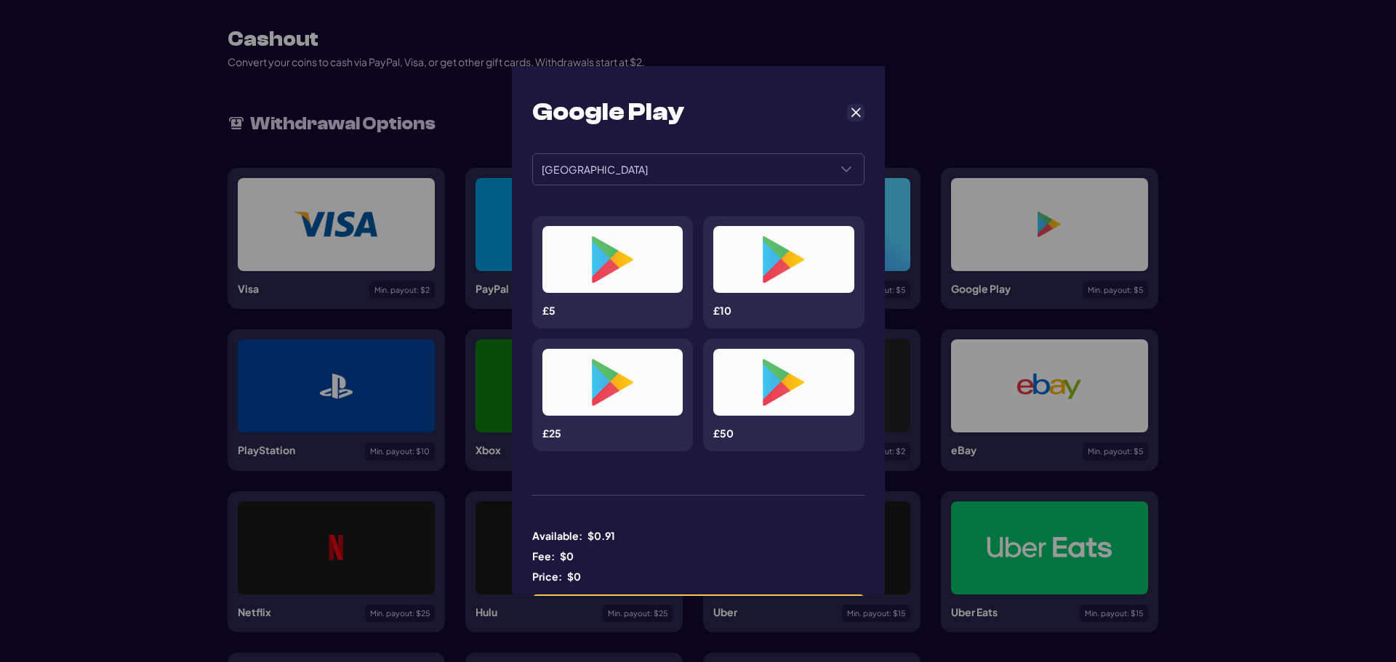
click at [624, 273] on img at bounding box center [612, 259] width 41 height 47
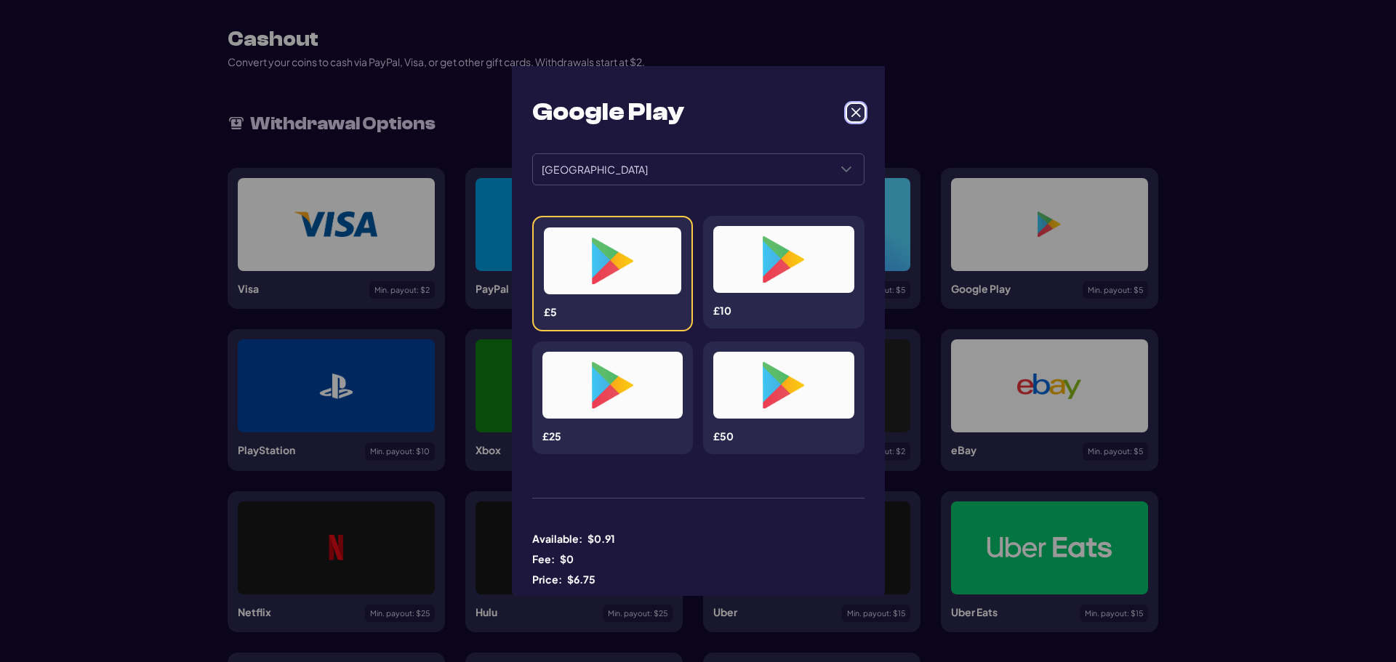
click at [855, 115] on button "Cancel" at bounding box center [855, 112] width 17 height 17
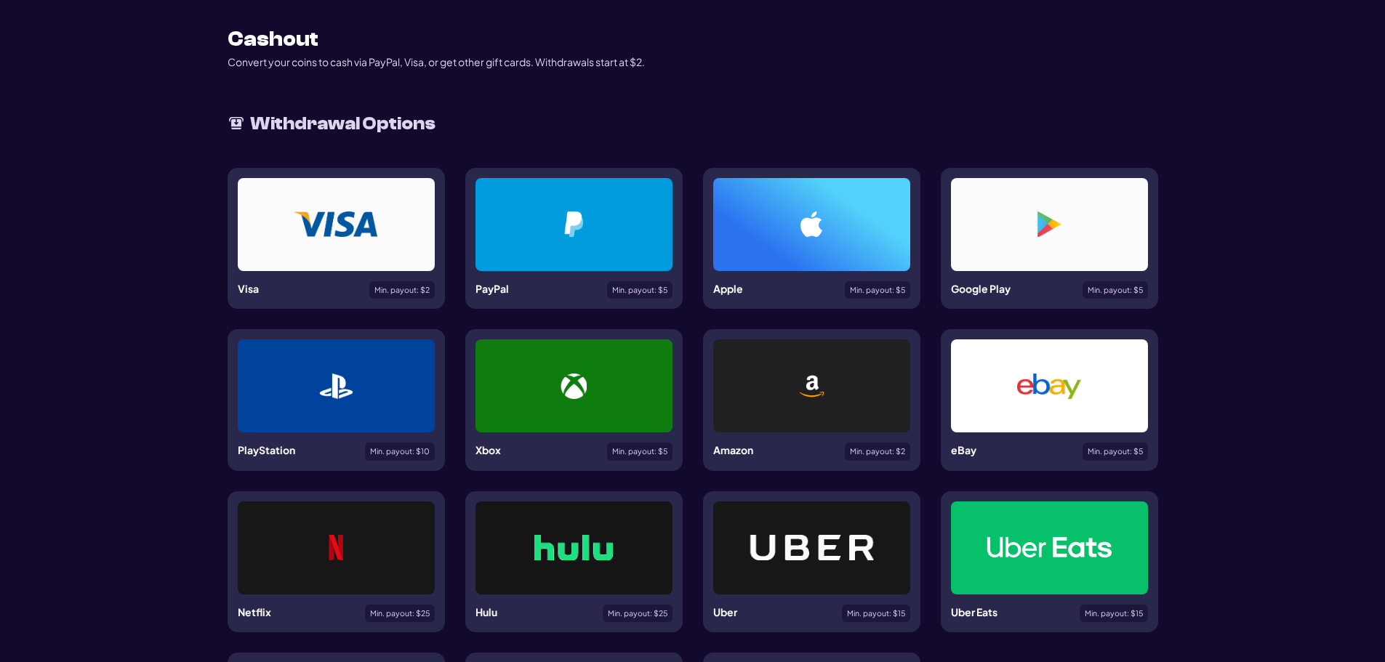
click at [802, 253] on div at bounding box center [811, 224] width 197 height 93
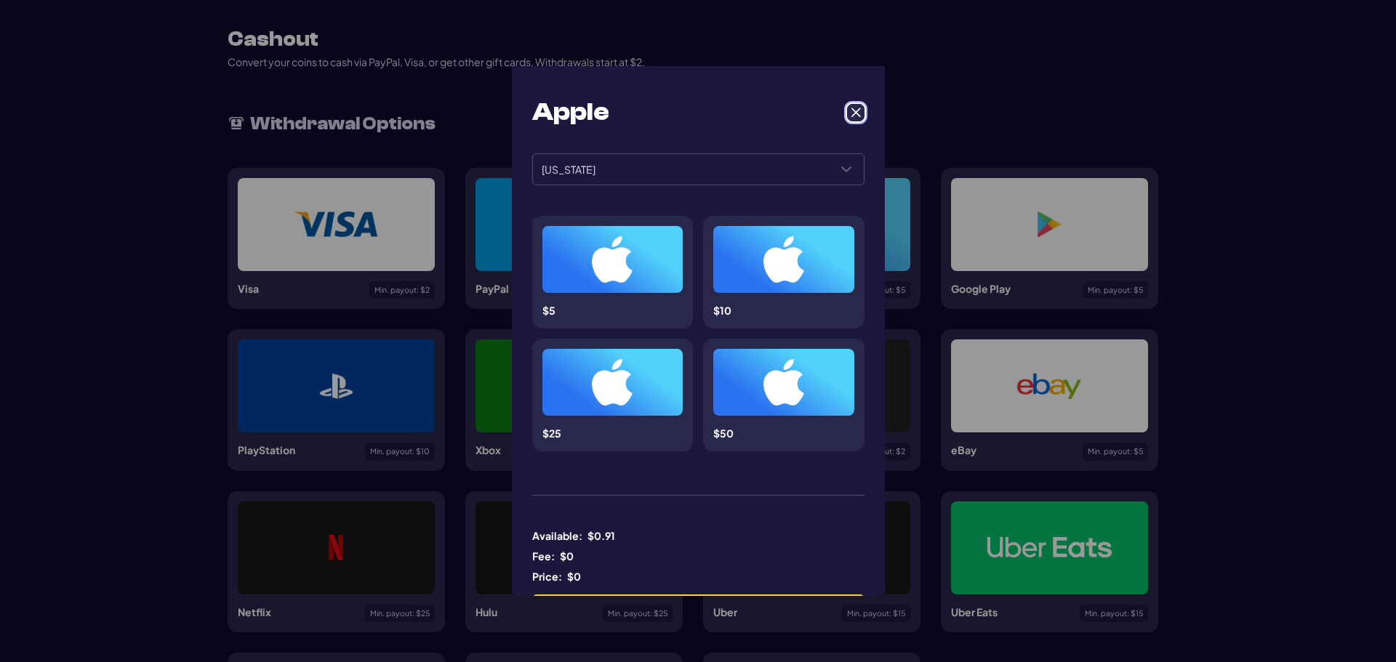
drag, startPoint x: 601, startPoint y: 260, endPoint x: 847, endPoint y: 112, distance: 287.0
click at [849, 112] on span "Cancel" at bounding box center [855, 112] width 13 height 13
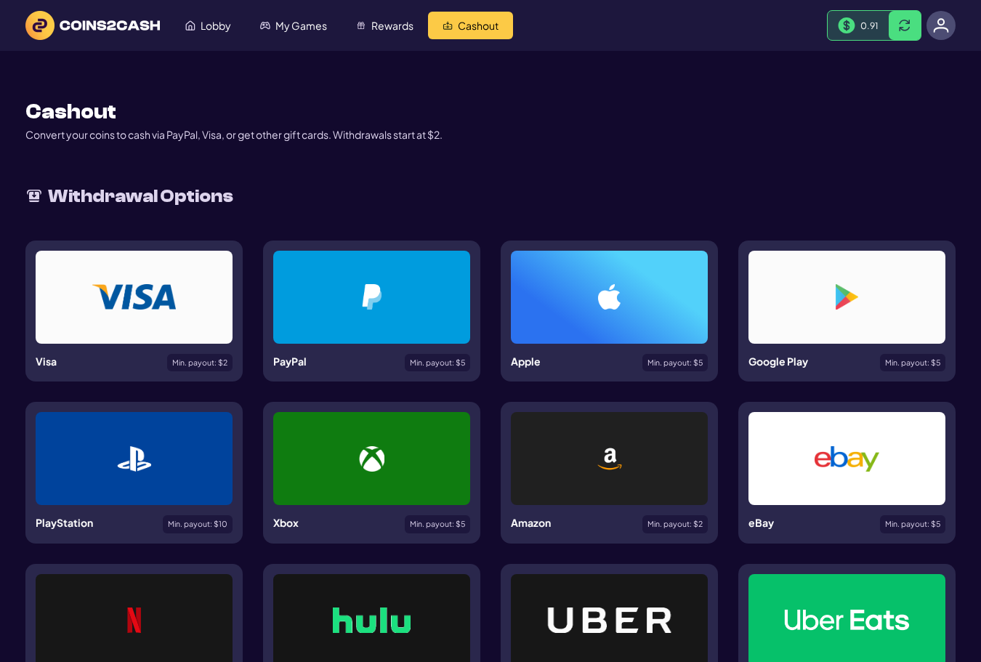
click at [649, 293] on div at bounding box center [609, 296] width 127 height 25
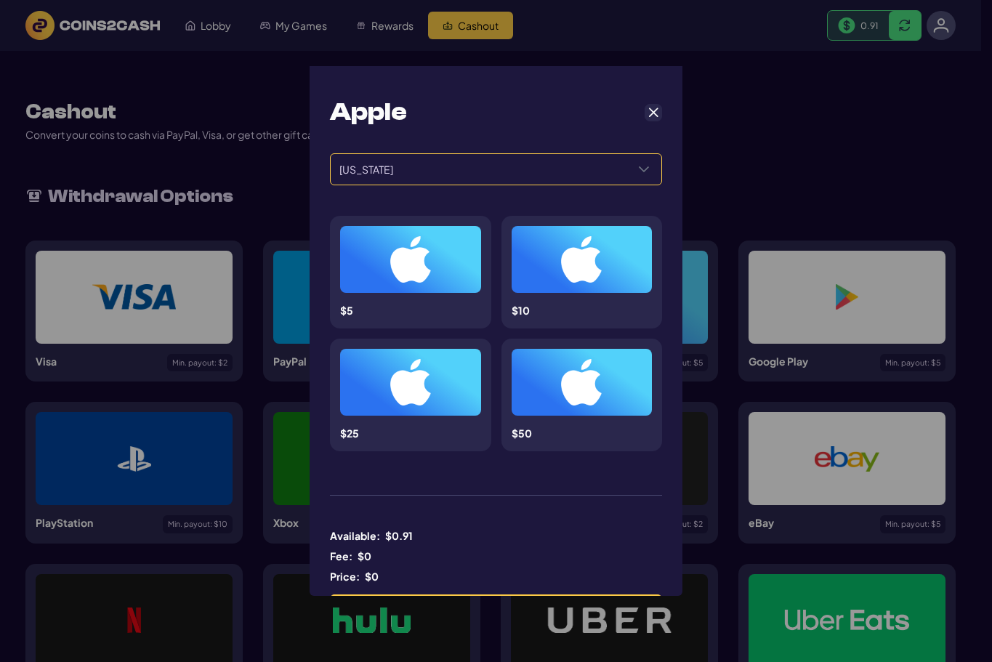
click at [471, 175] on span "[US_STATE]" at bounding box center [479, 169] width 296 height 31
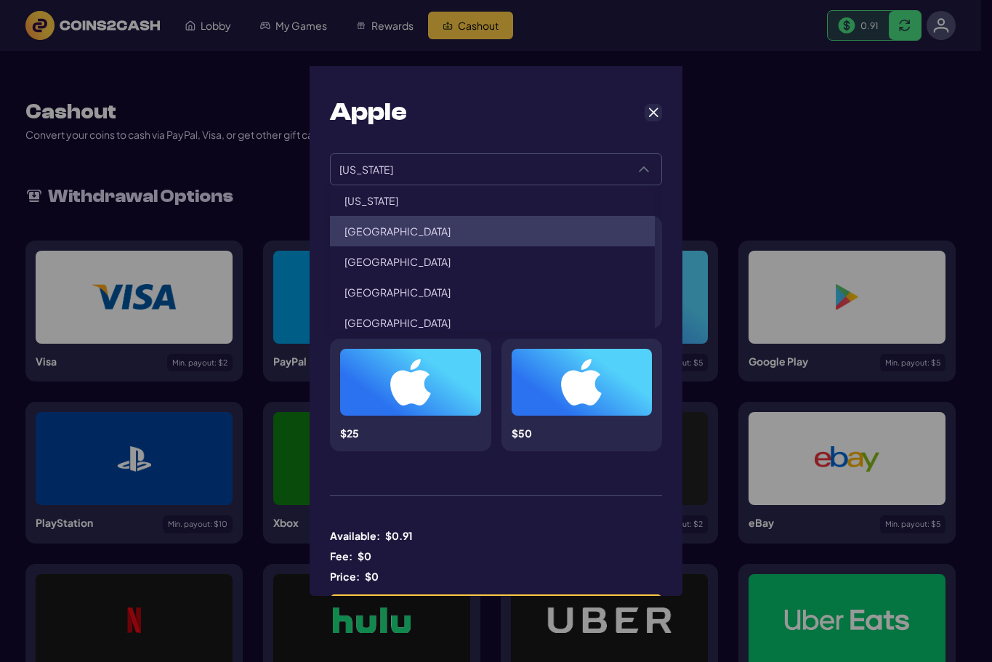
click at [412, 238] on li "[GEOGRAPHIC_DATA]" at bounding box center [492, 231] width 325 height 31
type input "**********"
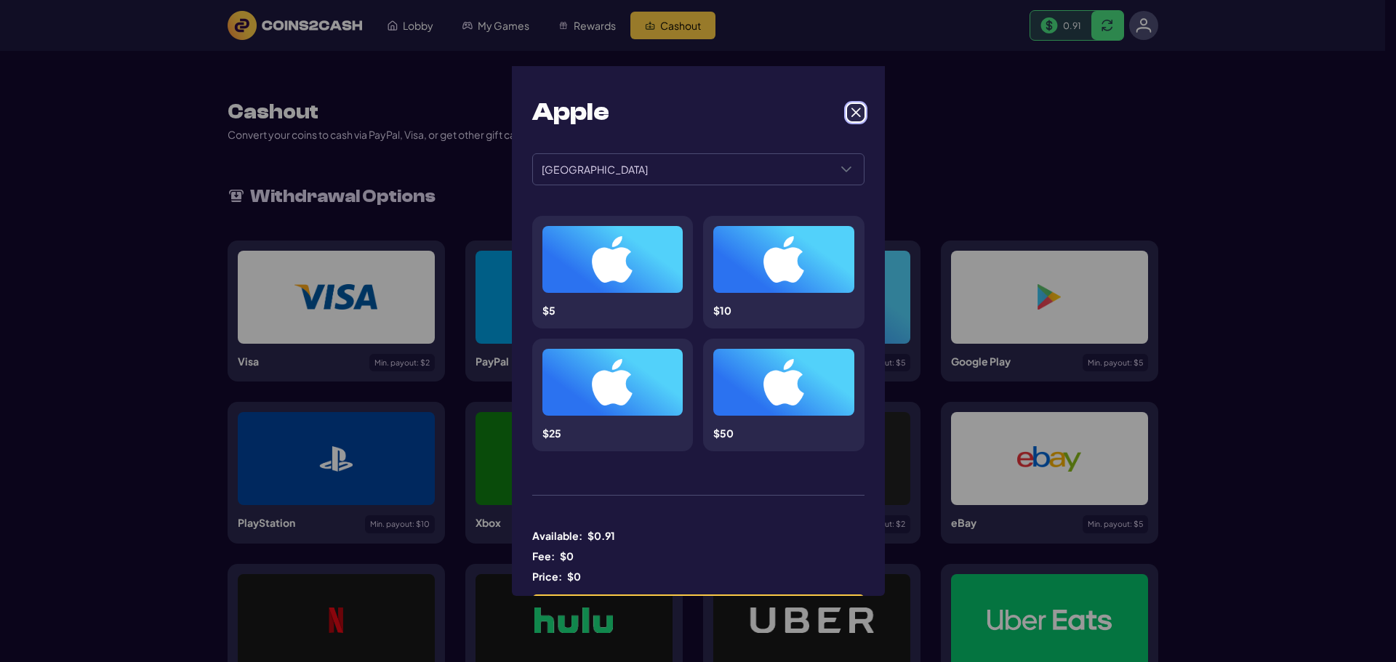
click at [851, 114] on span "Cancel" at bounding box center [855, 112] width 13 height 13
